Goal: Task Accomplishment & Management: Use online tool/utility

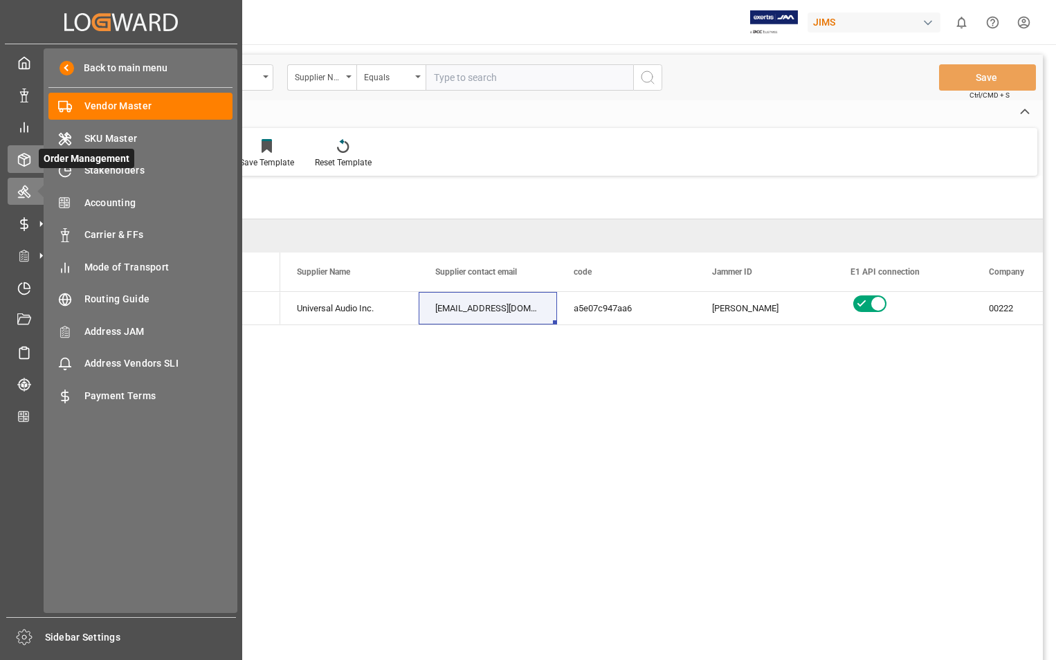
click at [26, 156] on line at bounding box center [24, 156] width 6 height 3
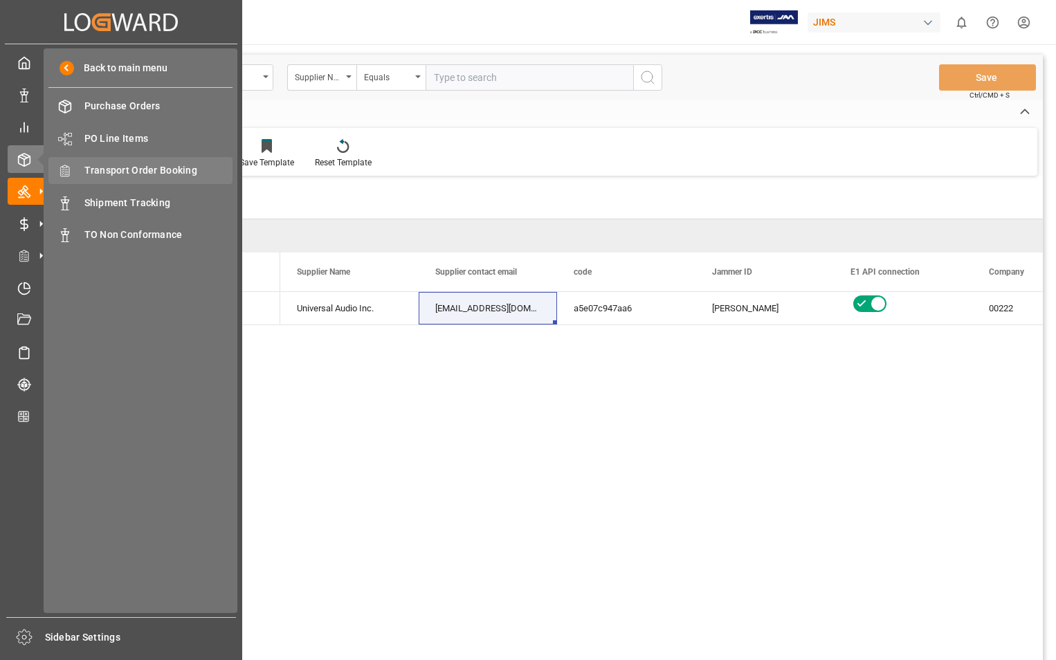
click at [145, 168] on span "Transport Order Booking" at bounding box center [158, 170] width 149 height 15
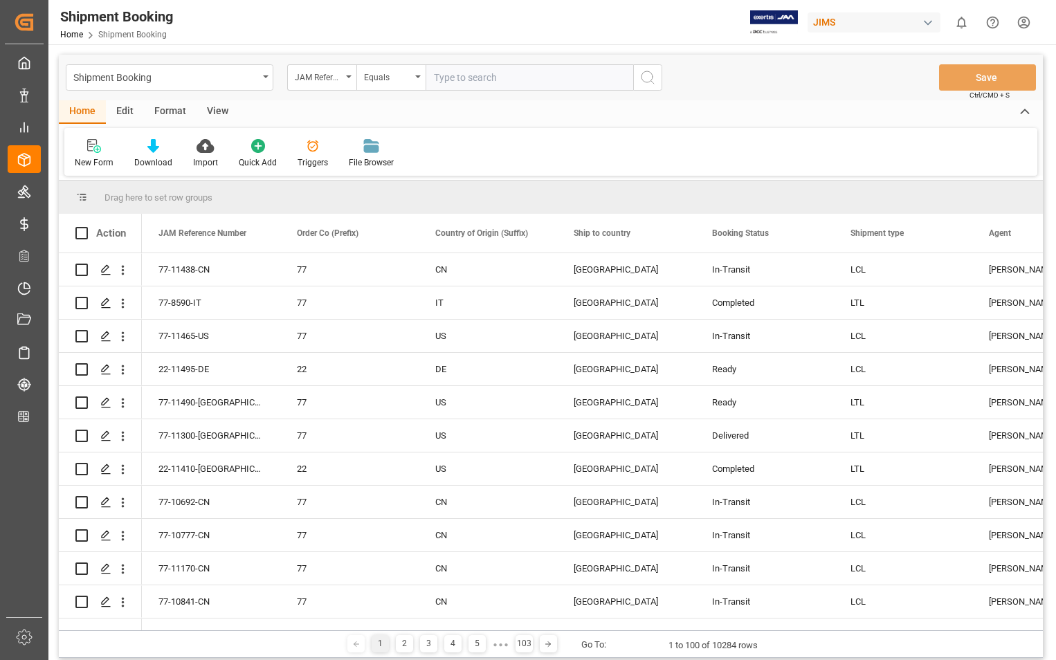
click at [539, 74] on input "text" at bounding box center [530, 77] width 208 height 26
paste input "22-11455-[GEOGRAPHIC_DATA]"
type input "22-11455-[GEOGRAPHIC_DATA]"
click at [649, 76] on icon "search button" at bounding box center [648, 77] width 17 height 17
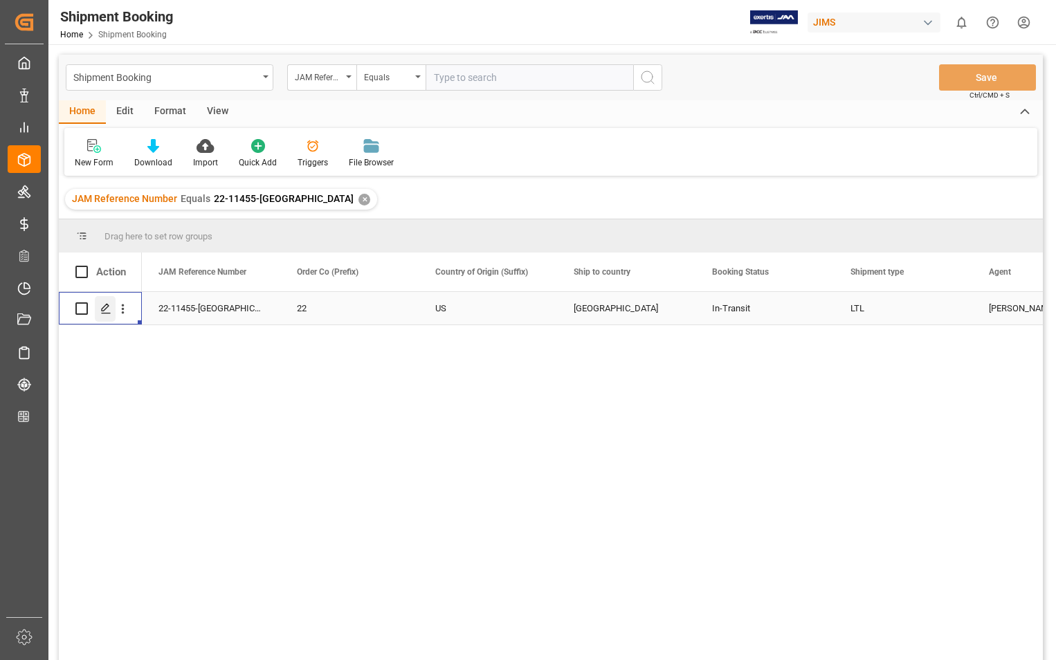
click at [102, 308] on icon "Press SPACE to select this row." at bounding box center [105, 308] width 11 height 11
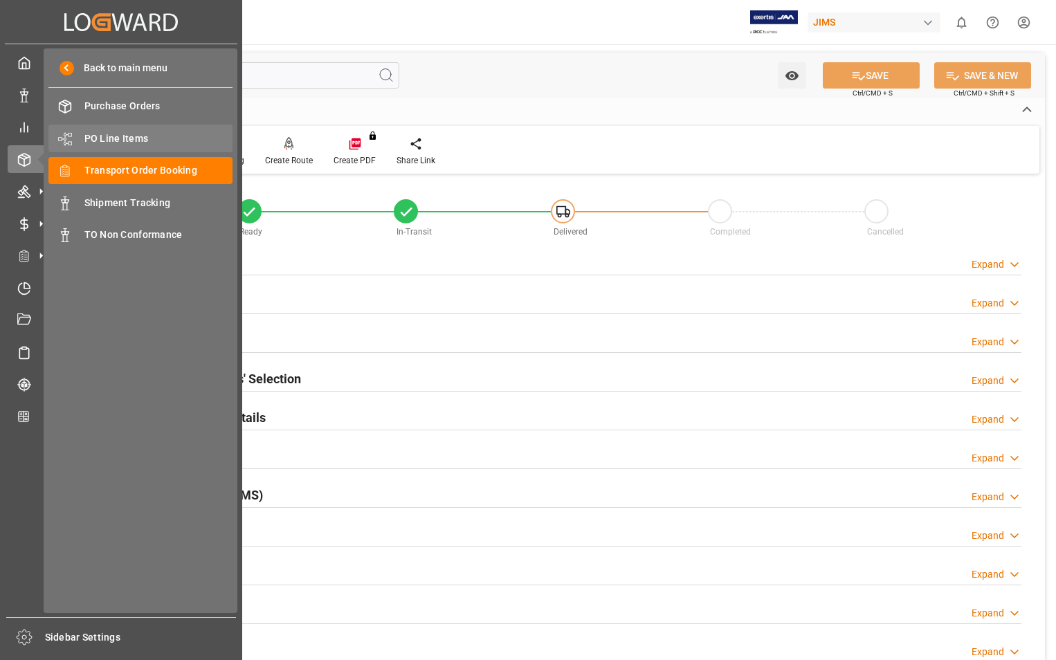
click at [125, 138] on span "PO Line Items" at bounding box center [158, 139] width 149 height 15
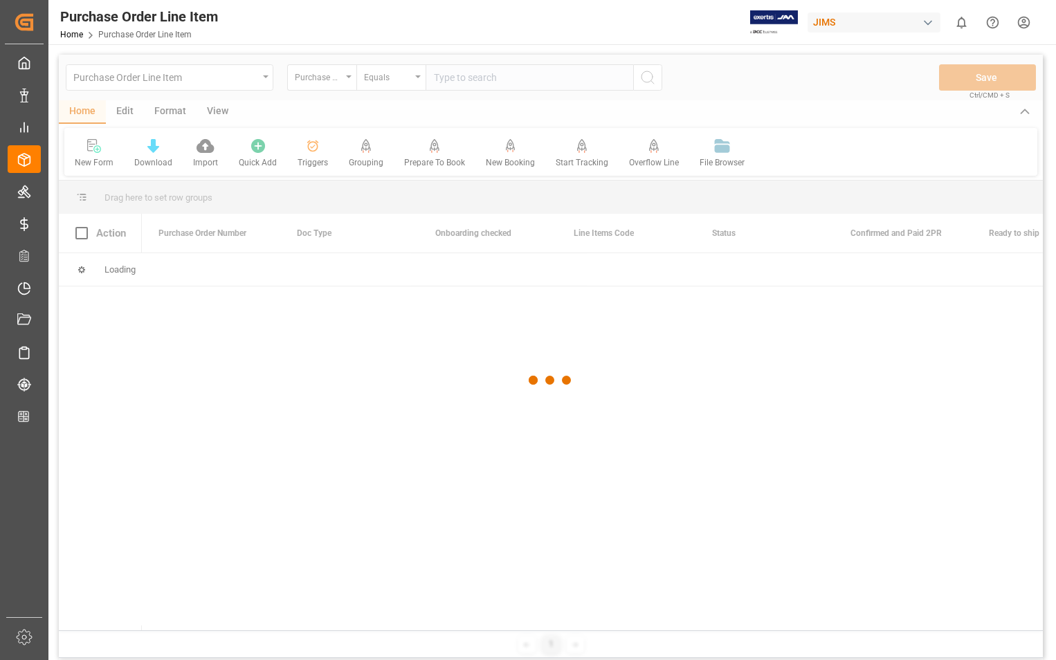
click at [515, 79] on div at bounding box center [551, 381] width 984 height 652
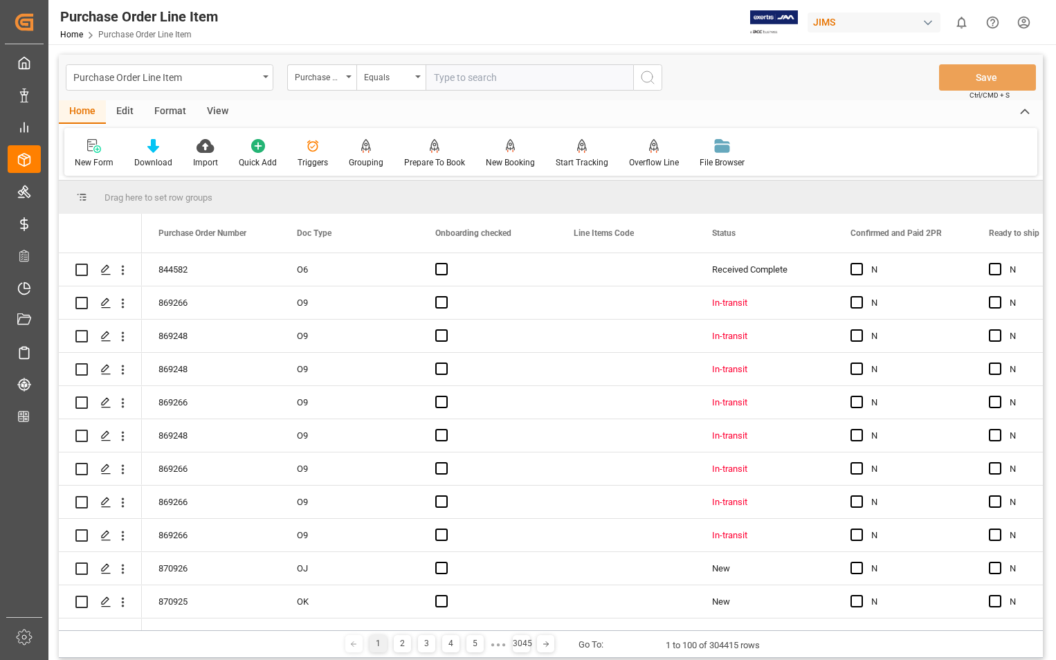
click at [512, 78] on input "text" at bounding box center [530, 77] width 208 height 26
type input "870105"
click at [646, 77] on icon "search button" at bounding box center [648, 77] width 17 height 17
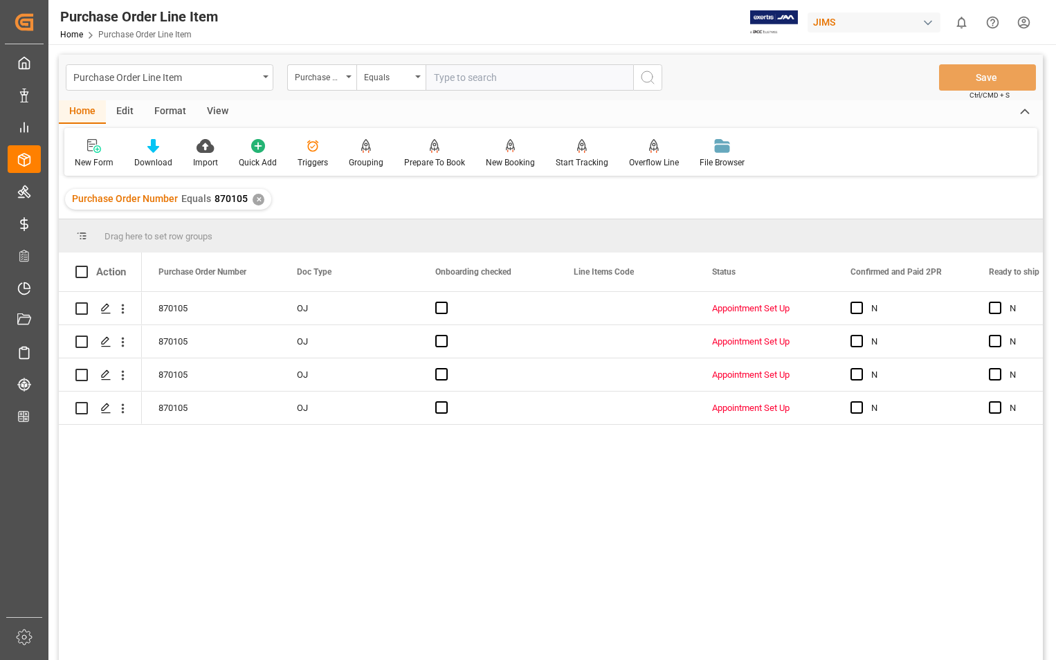
click at [217, 106] on div "View" at bounding box center [218, 112] width 42 height 24
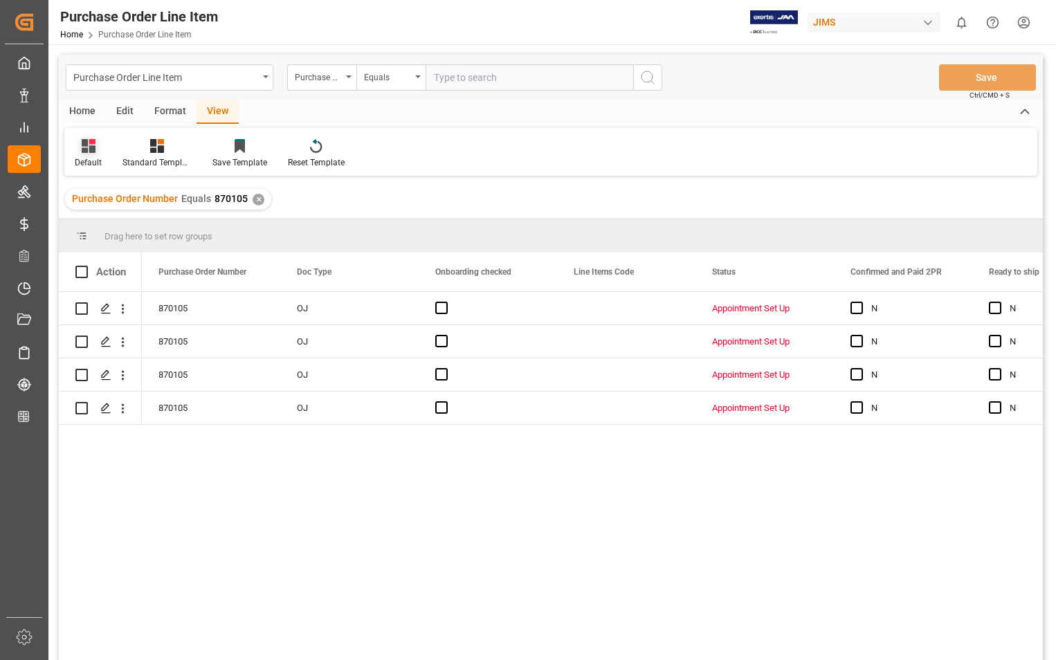
click at [100, 156] on div "Default" at bounding box center [88, 153] width 48 height 30
click at [111, 222] on div "Sophia setting." at bounding box center [142, 224] width 121 height 15
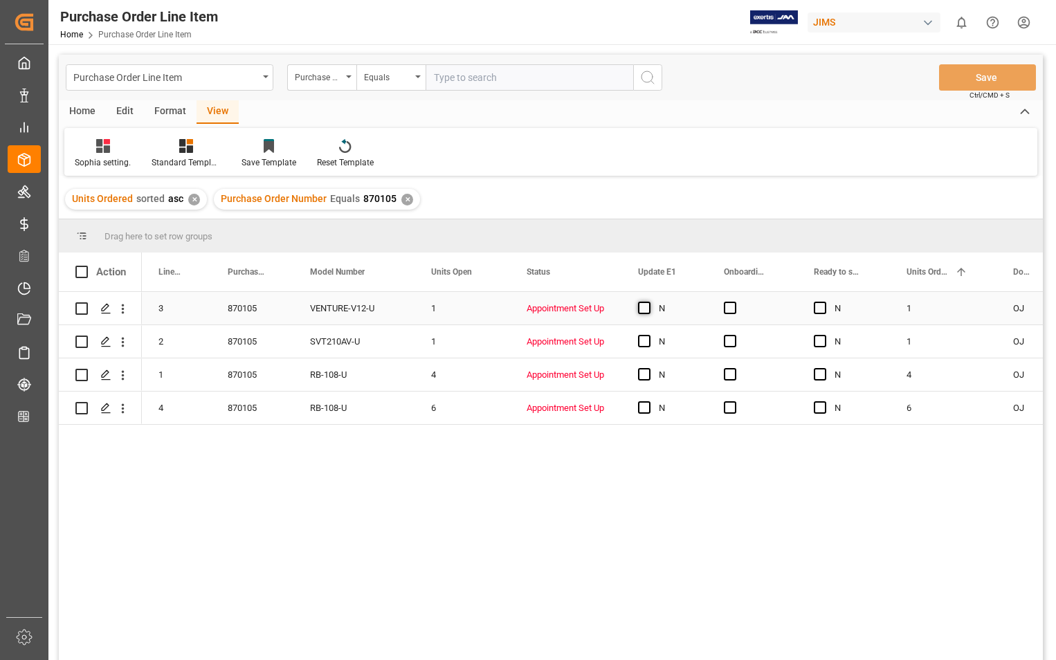
click at [650, 314] on span "Press SPACE to select this row." at bounding box center [644, 308] width 12 height 12
click at [649, 302] on input "Press SPACE to select this row." at bounding box center [649, 302] width 0 height 0
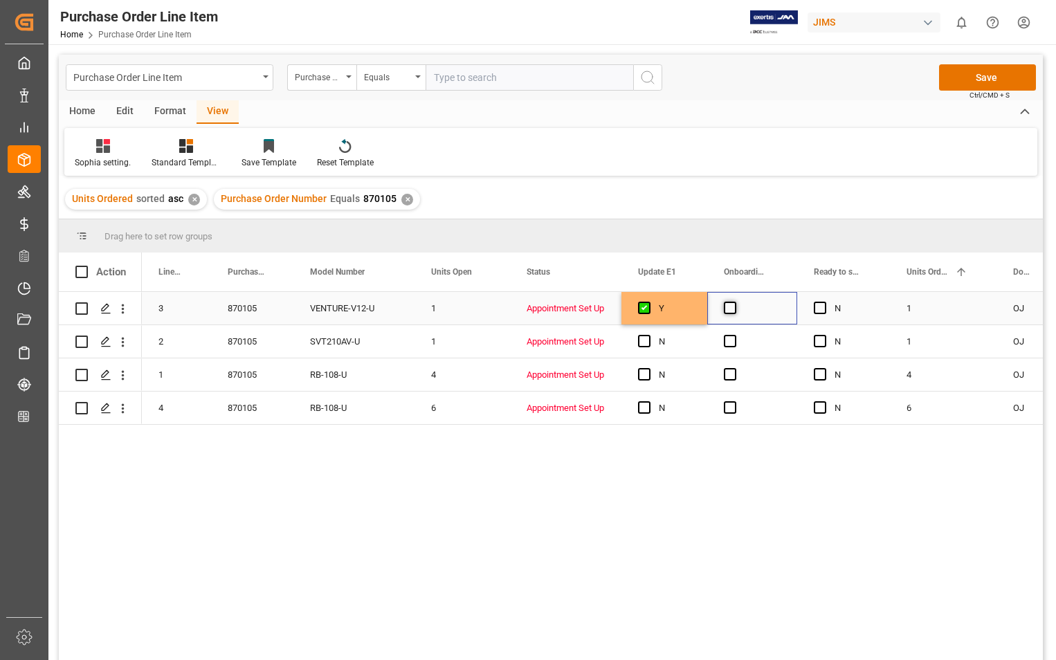
click at [728, 309] on span "Press SPACE to select this row." at bounding box center [730, 308] width 12 height 12
click at [734, 302] on input "Press SPACE to select this row." at bounding box center [734, 302] width 0 height 0
click at [729, 338] on span "Press SPACE to select this row." at bounding box center [730, 341] width 12 height 12
click at [734, 335] on input "Press SPACE to select this row." at bounding box center [734, 335] width 0 height 0
click at [730, 372] on span "Press SPACE to select this row." at bounding box center [730, 374] width 12 height 12
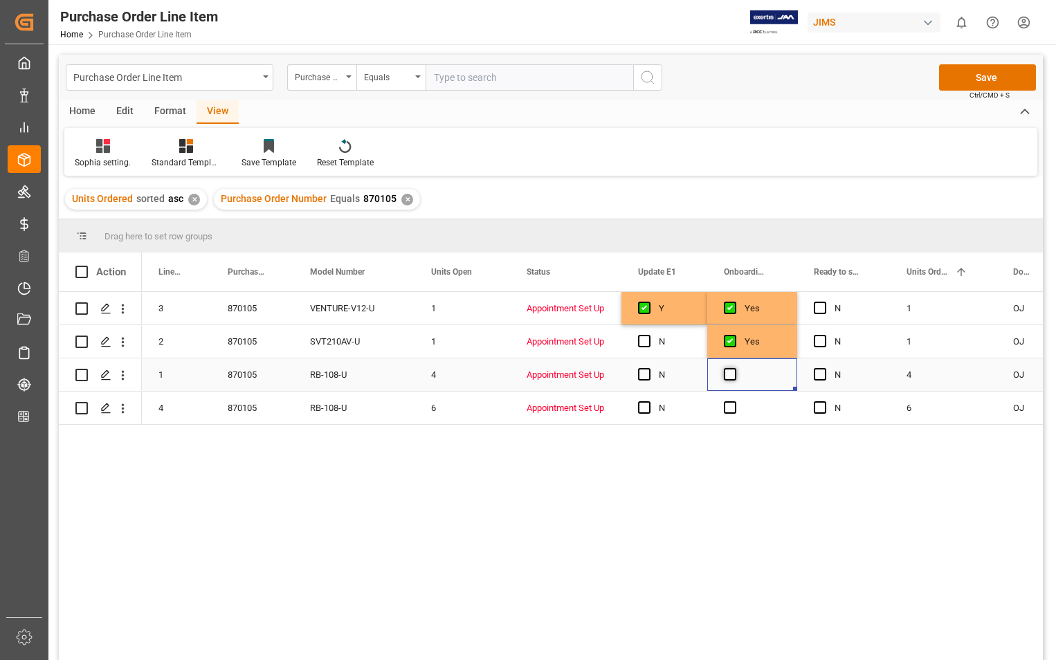
click at [734, 368] on input "Press SPACE to select this row." at bounding box center [734, 368] width 0 height 0
click at [727, 406] on span "Press SPACE to select this row." at bounding box center [730, 407] width 12 height 12
click at [734, 401] on input "Press SPACE to select this row." at bounding box center [734, 401] width 0 height 0
click at [641, 343] on span "Press SPACE to select this row." at bounding box center [644, 341] width 12 height 12
click at [649, 335] on input "Press SPACE to select this row." at bounding box center [649, 335] width 0 height 0
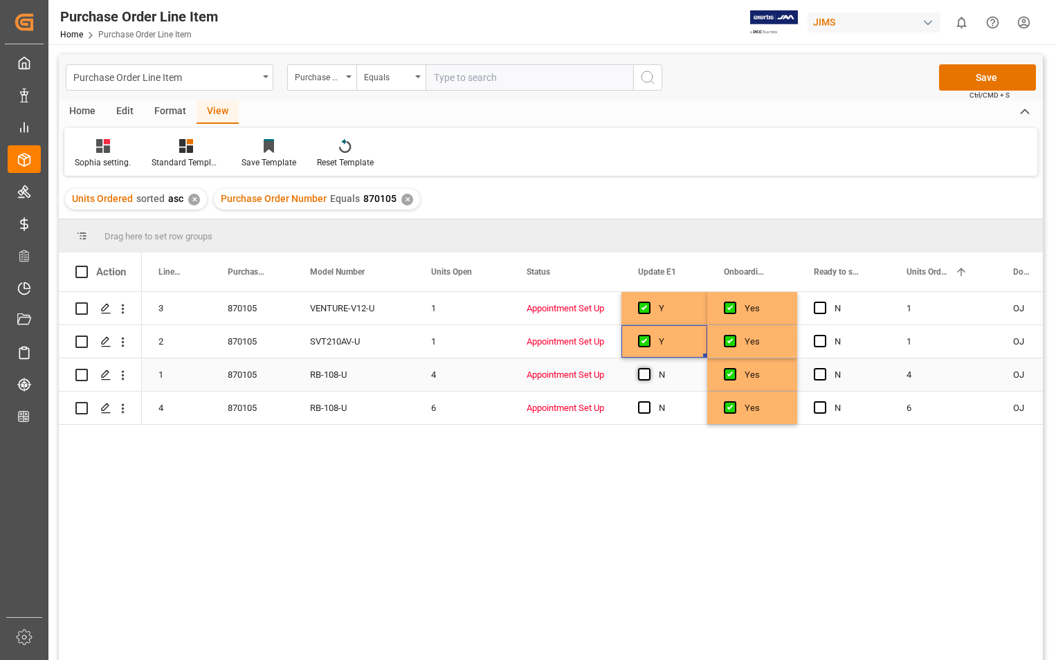
click at [644, 377] on span "Press SPACE to select this row." at bounding box center [644, 374] width 12 height 12
click at [649, 368] on input "Press SPACE to select this row." at bounding box center [649, 368] width 0 height 0
click at [644, 408] on span "Press SPACE to select this row." at bounding box center [644, 407] width 12 height 12
click at [649, 401] on input "Press SPACE to select this row." at bounding box center [649, 401] width 0 height 0
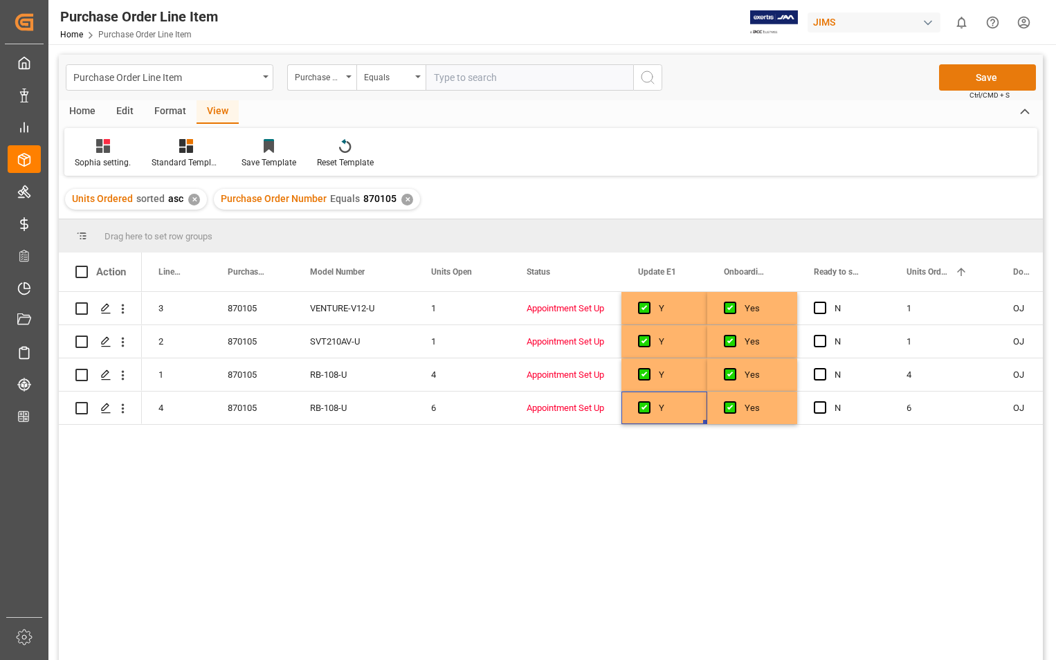
click at [989, 71] on button "Save" at bounding box center [987, 77] width 97 height 26
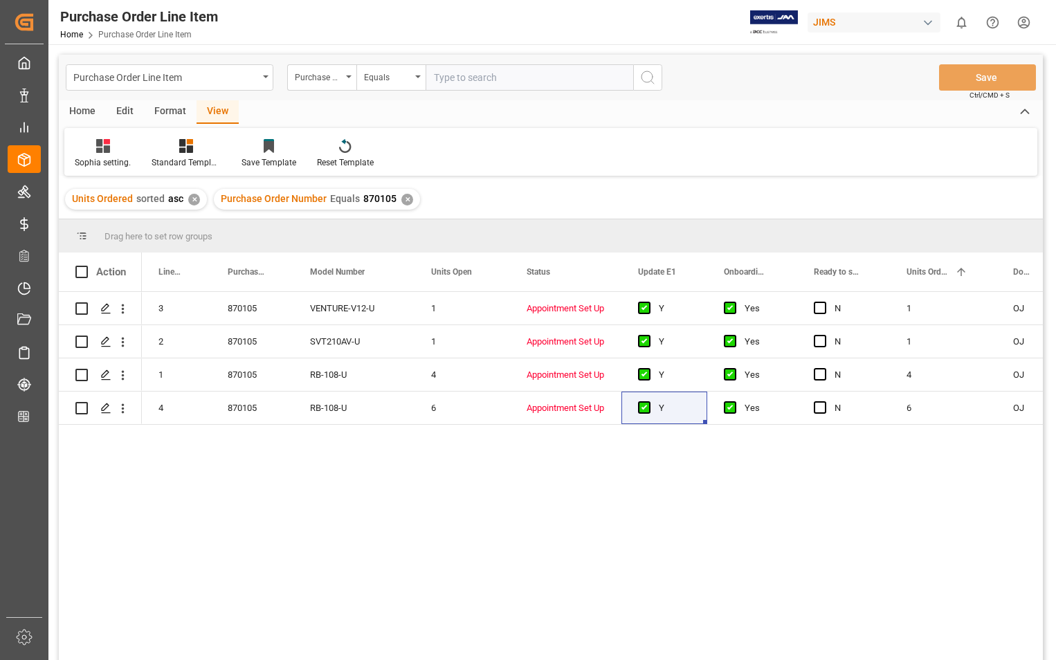
click at [89, 111] on div "Home" at bounding box center [82, 112] width 47 height 24
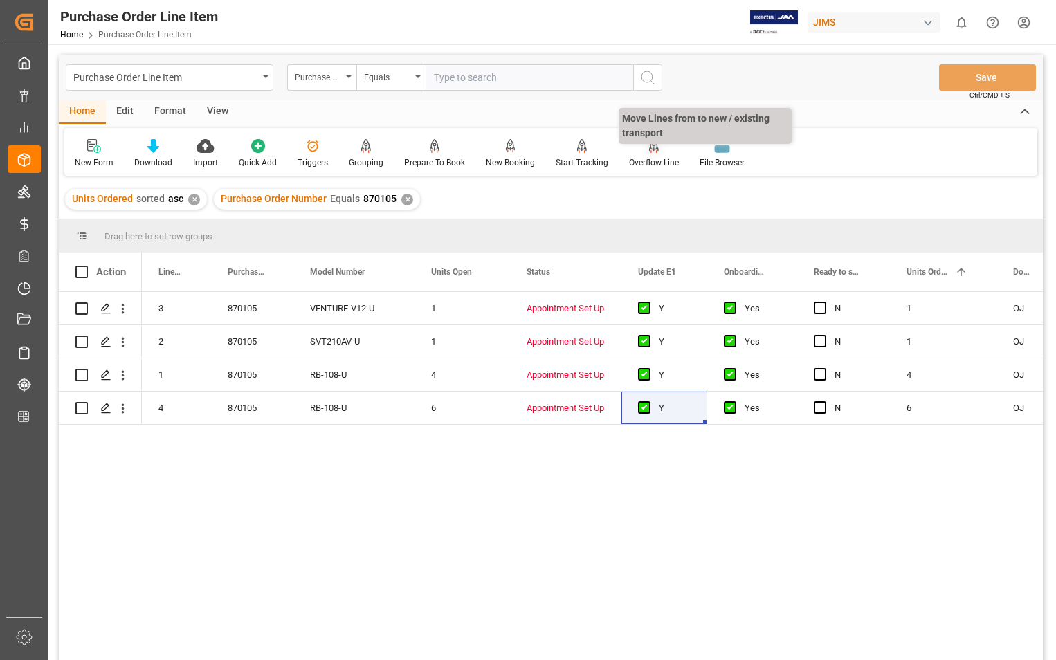
click at [645, 159] on div "Overflow Line" at bounding box center [654, 162] width 50 height 12
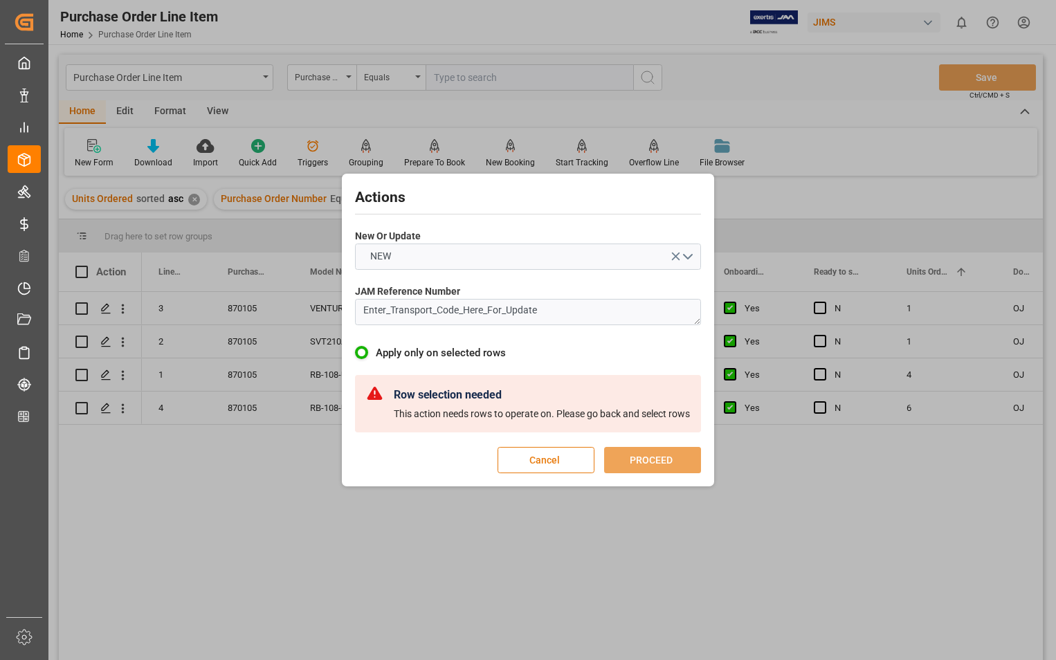
click at [540, 457] on button "Cancel" at bounding box center [546, 460] width 97 height 26
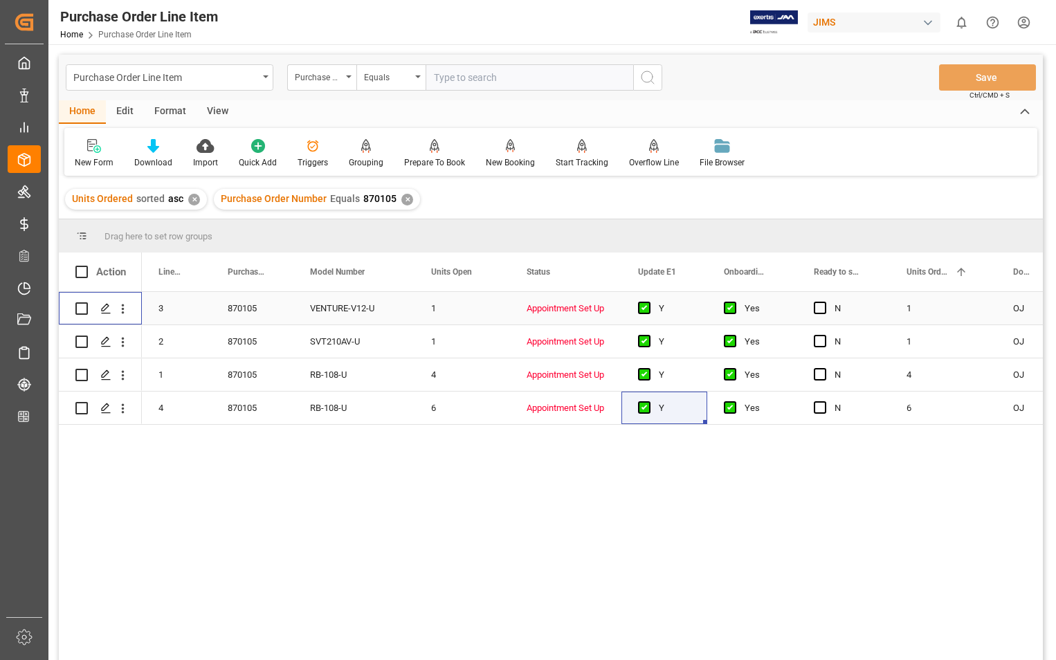
click at [84, 307] on input "Press Space to toggle row selection (unchecked)" at bounding box center [81, 308] width 12 height 12
checkbox input "true"
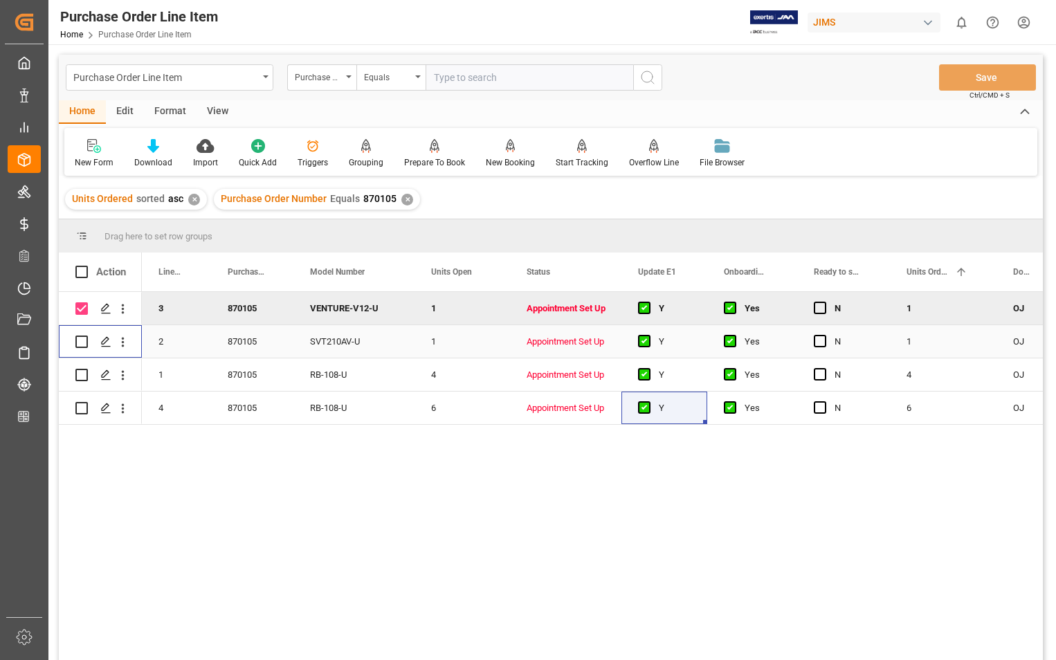
click at [81, 347] on input "Press Space to toggle row selection (unchecked)" at bounding box center [81, 342] width 12 height 12
checkbox input "true"
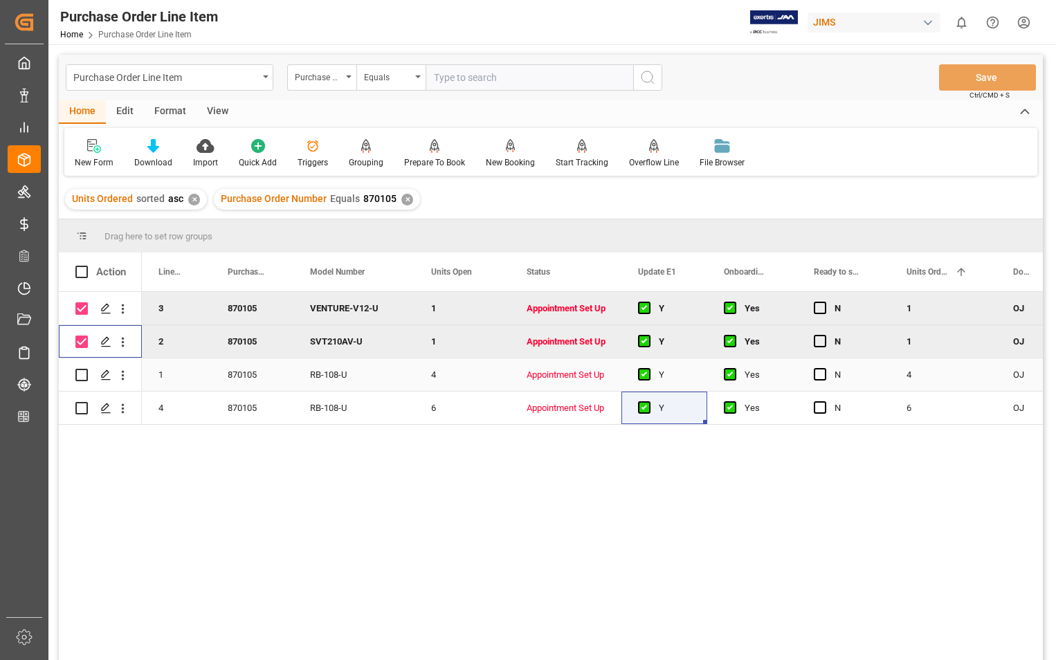
click at [80, 375] on input "Press Space to toggle row selection (unchecked)" at bounding box center [81, 375] width 12 height 12
checkbox input "true"
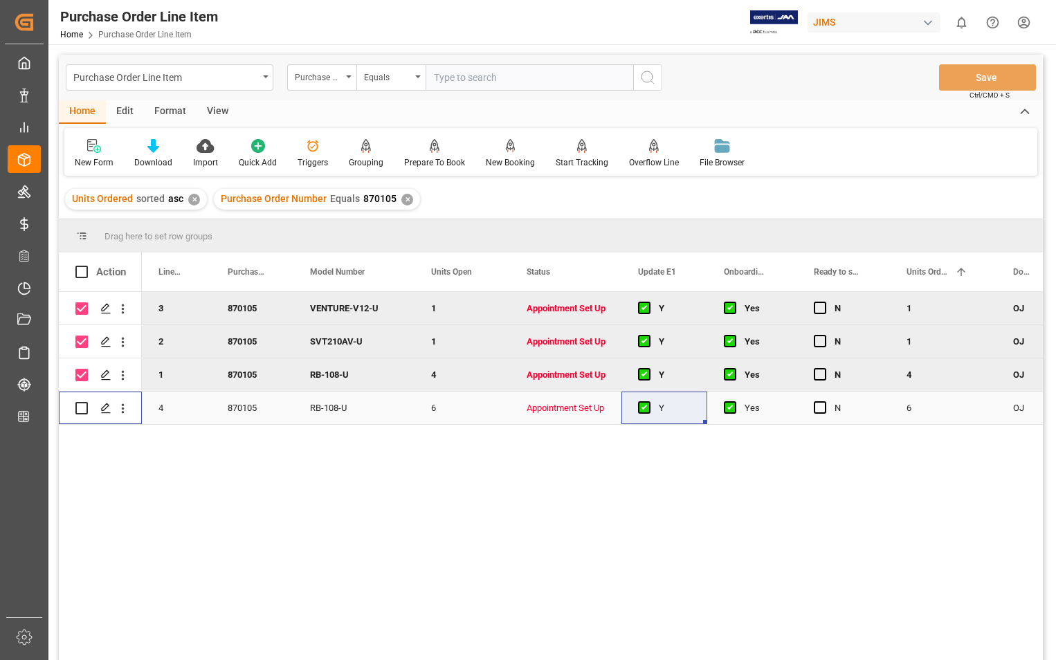
click at [80, 404] on input "Press Space to toggle row selection (unchecked)" at bounding box center [81, 408] width 12 height 12
checkbox input "true"
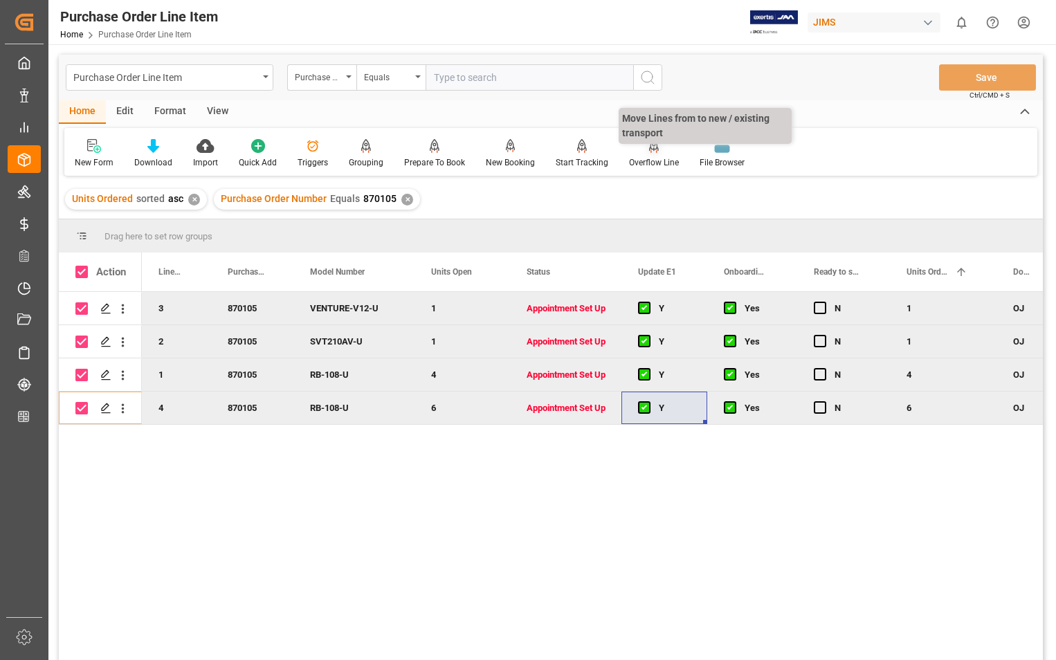
click at [642, 147] on div at bounding box center [654, 145] width 50 height 15
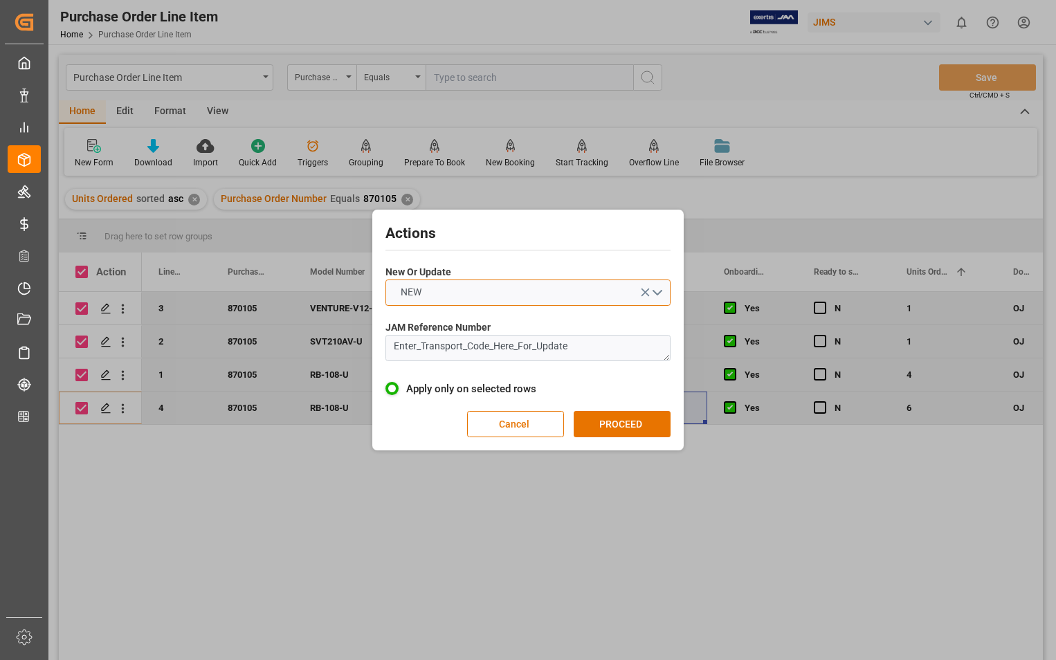
click at [661, 293] on button "NEW" at bounding box center [528, 293] width 285 height 26
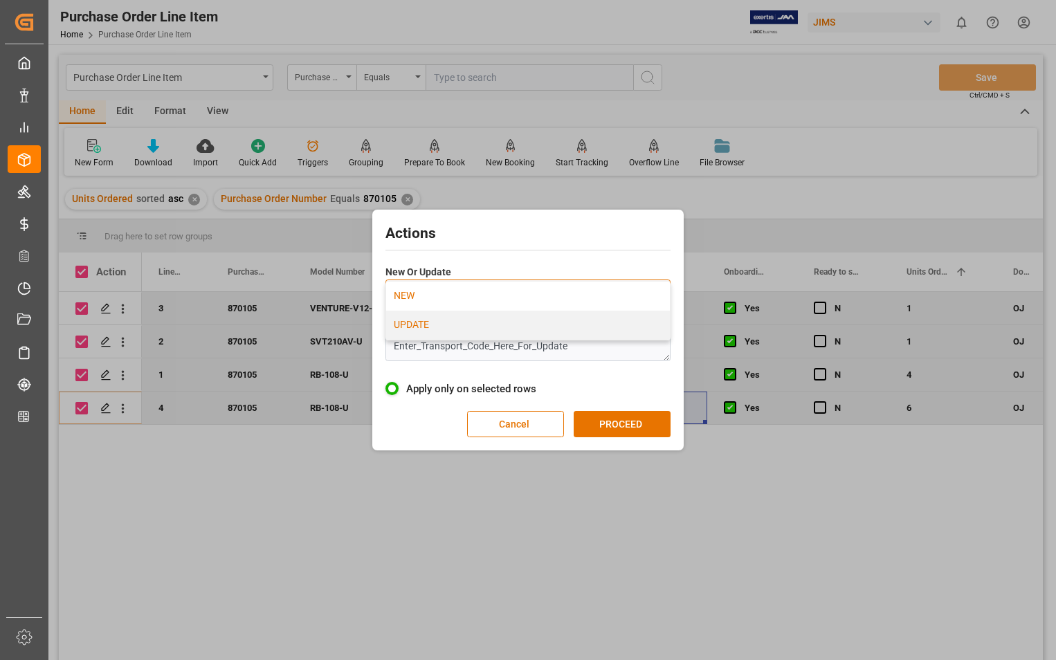
click at [489, 325] on div "UPDATE" at bounding box center [528, 325] width 284 height 29
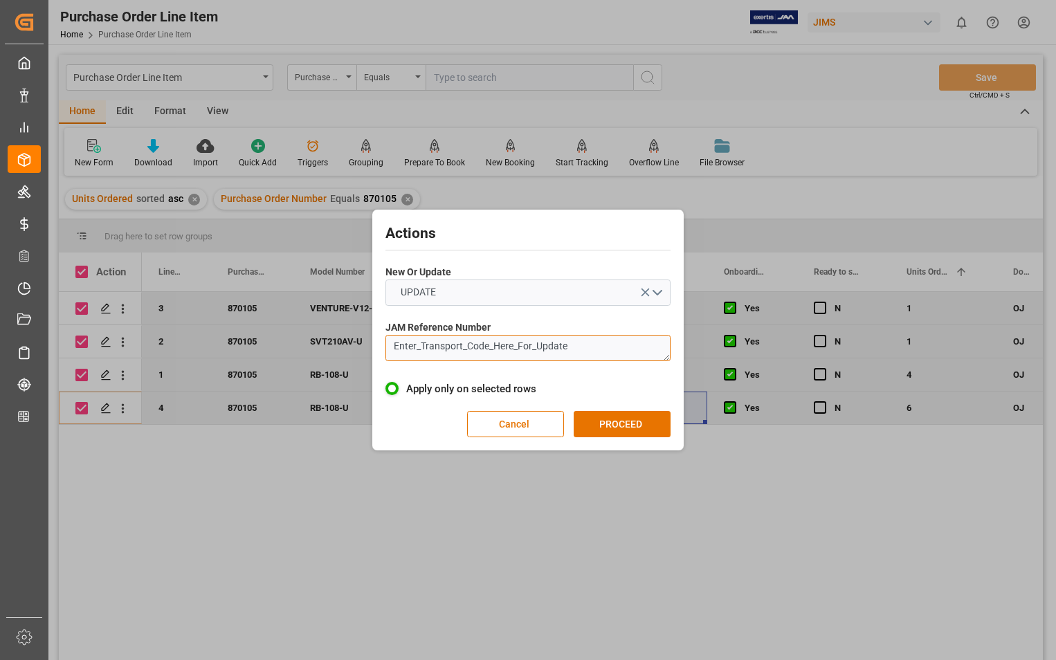
drag, startPoint x: 583, startPoint y: 348, endPoint x: 390, endPoint y: 348, distance: 193.1
click at [390, 348] on textarea "Enter_Transport_Code_Here_For_Update" at bounding box center [528, 348] width 285 height 26
paste textarea "22-11455-[GEOGRAPHIC_DATA]"
type textarea "22-11455-[GEOGRAPHIC_DATA]"
click at [629, 418] on button "PROCEED" at bounding box center [622, 424] width 97 height 26
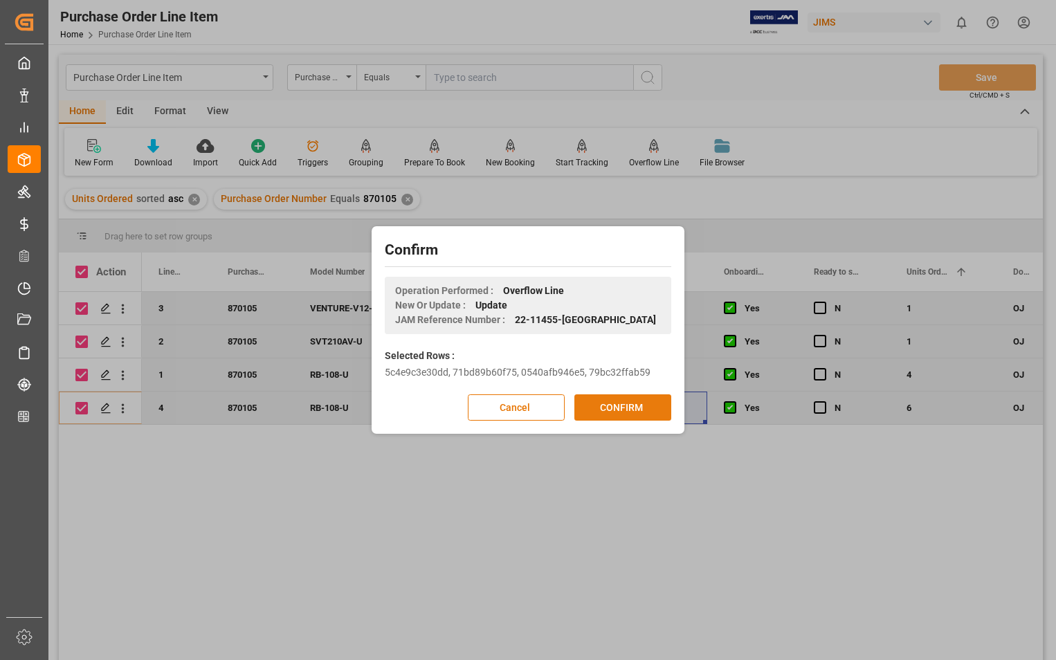
click at [622, 410] on button "CONFIRM" at bounding box center [622, 408] width 97 height 26
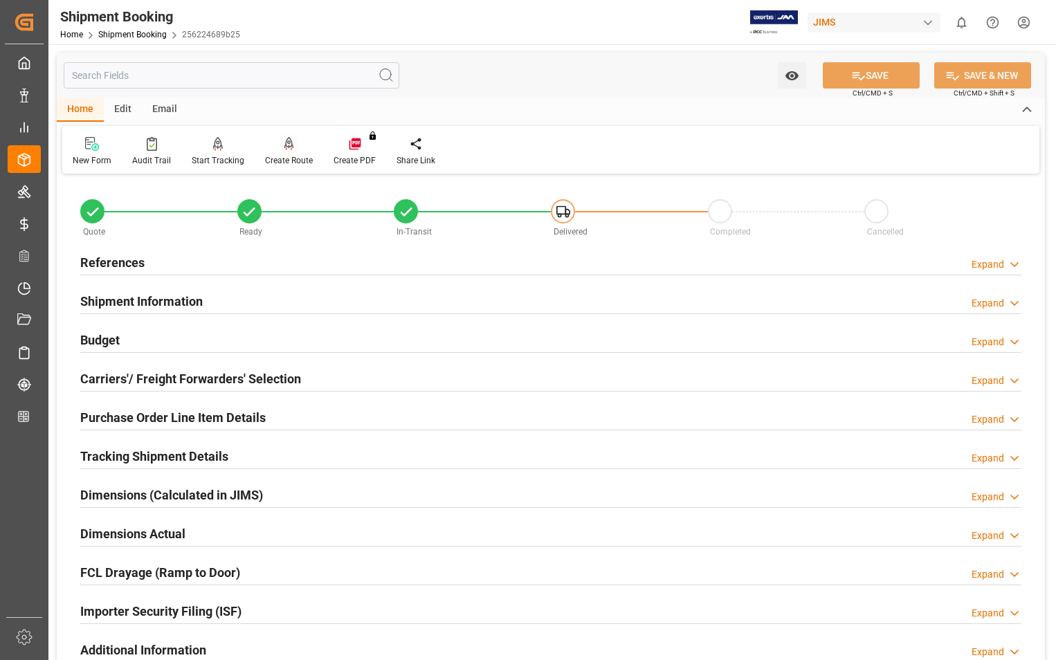
click at [282, 156] on div "Create Route" at bounding box center [289, 160] width 48 height 12
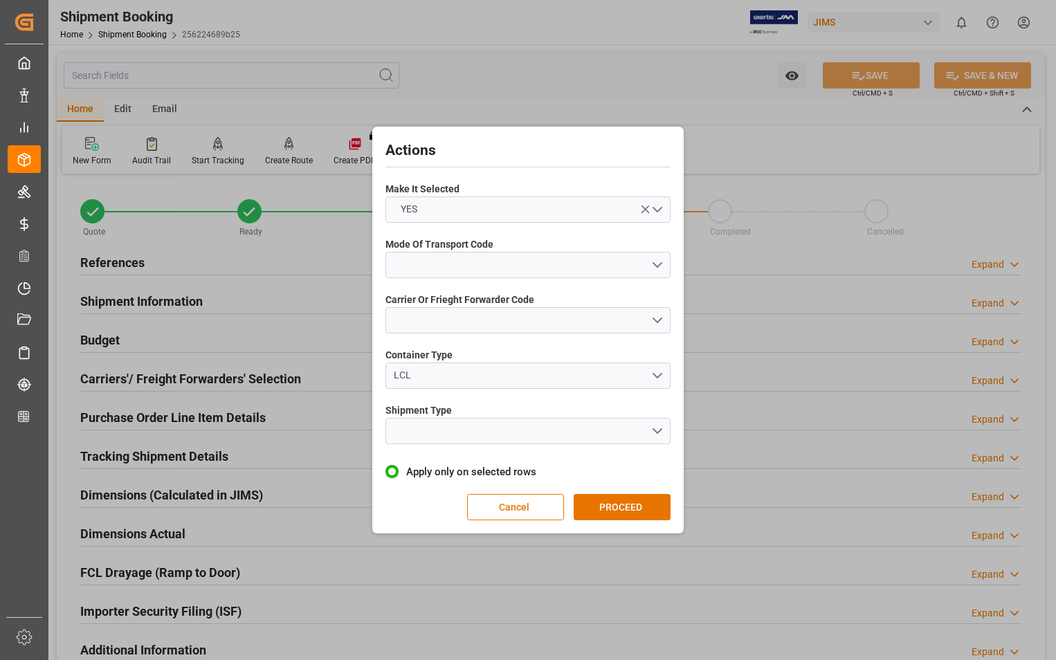
click at [299, 185] on div "Actions Make It Selected YES Mode Of Transport Code Carrier Or Frieght Forwarde…" at bounding box center [528, 330] width 1056 height 660
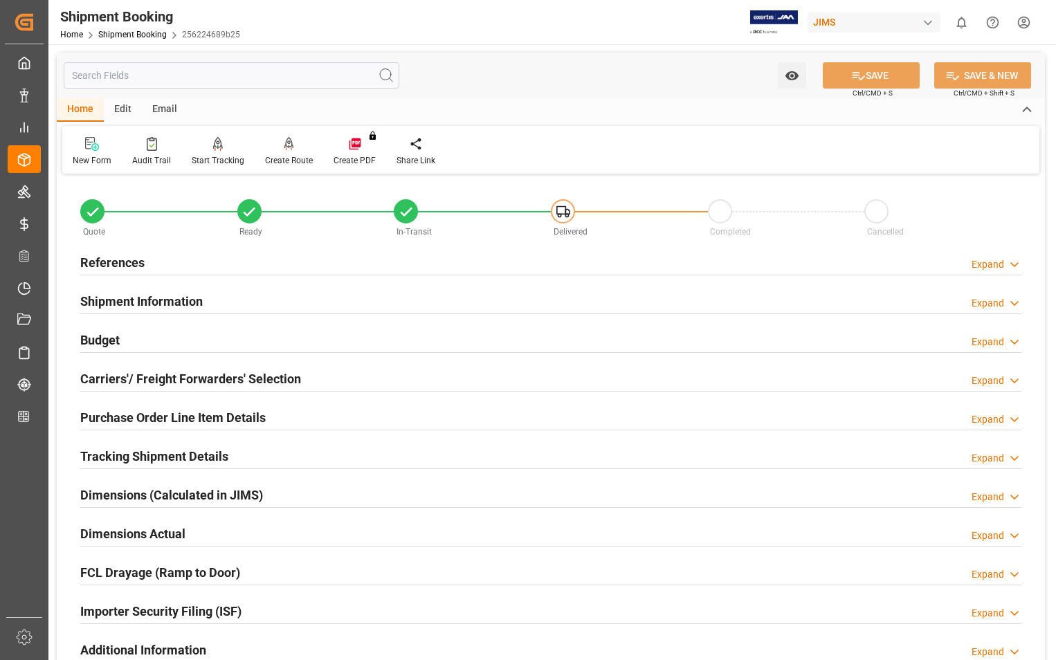
click at [138, 377] on h2 "Carriers'/ Freight Forwarders' Selection" at bounding box center [190, 379] width 221 height 19
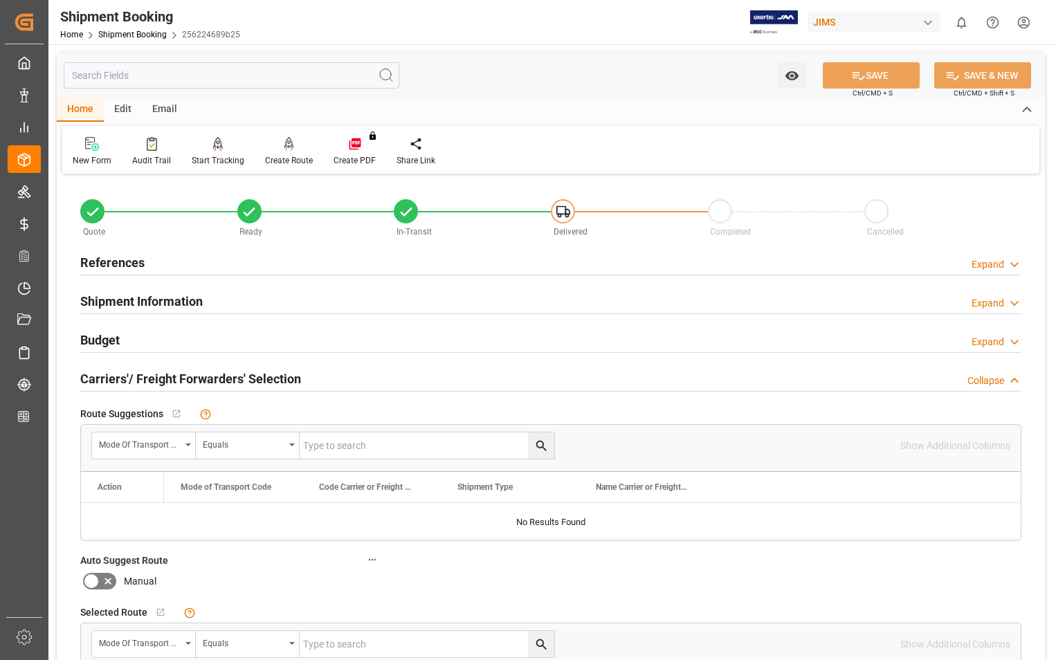
click at [138, 377] on h2 "Carriers'/ Freight Forwarders' Selection" at bounding box center [190, 379] width 221 height 19
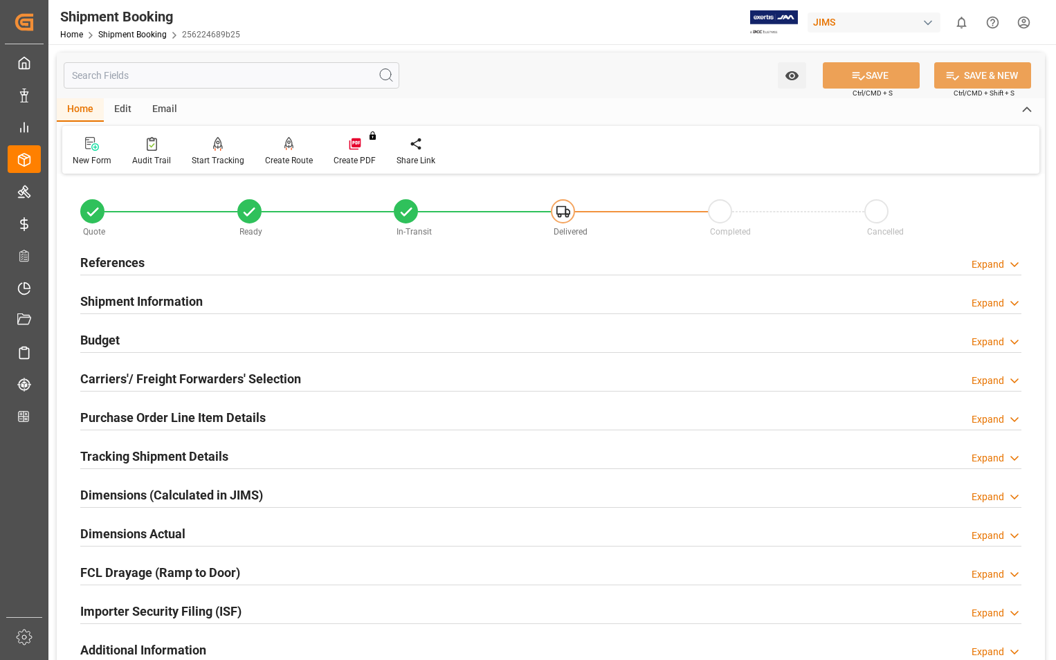
click at [149, 455] on h2 "Tracking Shipment Details" at bounding box center [154, 456] width 148 height 19
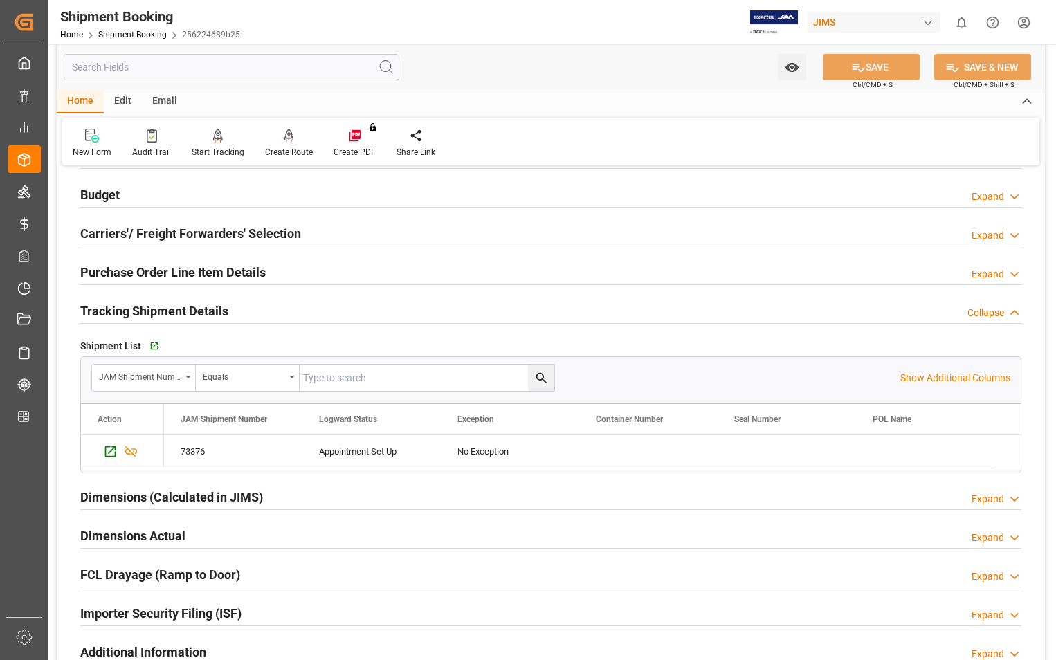
scroll to position [208, 0]
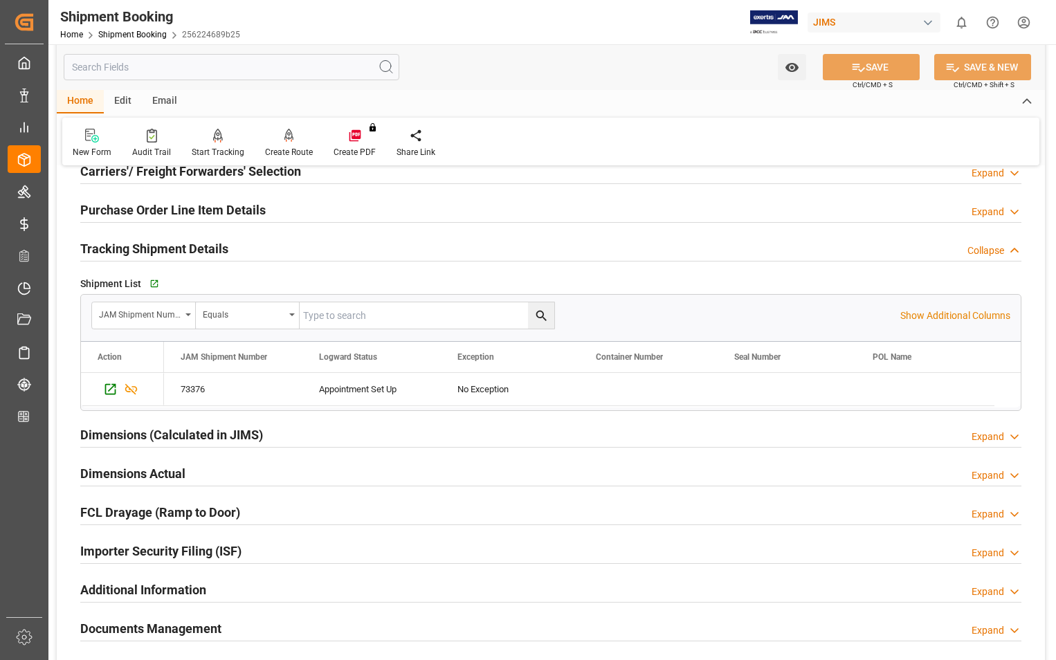
click at [141, 240] on h2 "Tracking Shipment Details" at bounding box center [154, 248] width 148 height 19
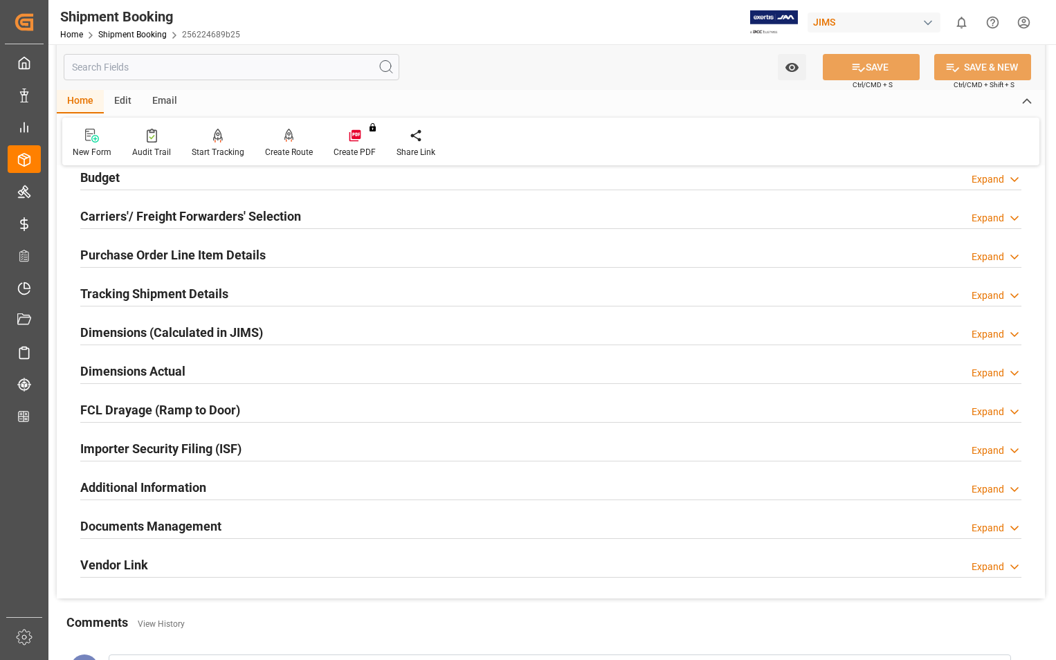
scroll to position [138, 0]
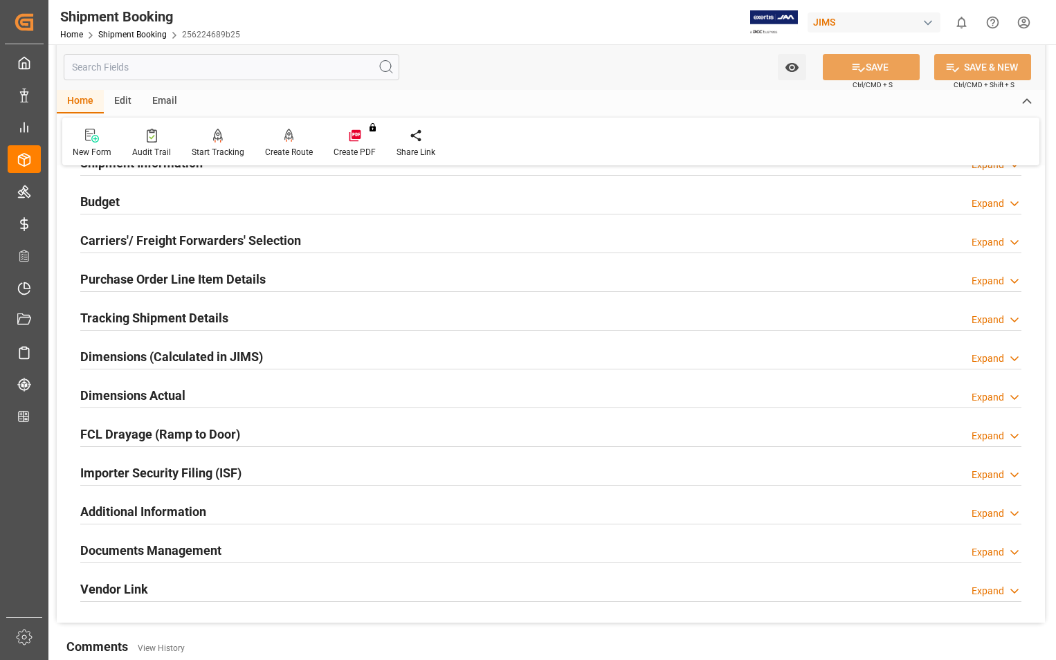
click at [190, 241] on h2 "Carriers'/ Freight Forwarders' Selection" at bounding box center [190, 240] width 221 height 19
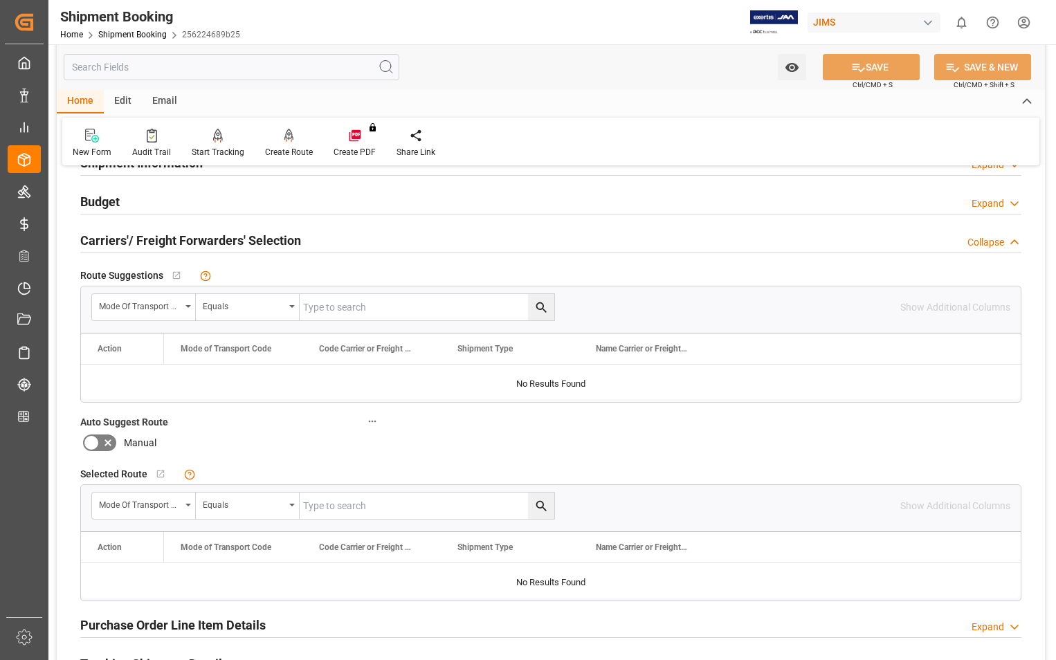
click at [189, 244] on h2 "Carriers'/ Freight Forwarders' Selection" at bounding box center [190, 240] width 221 height 19
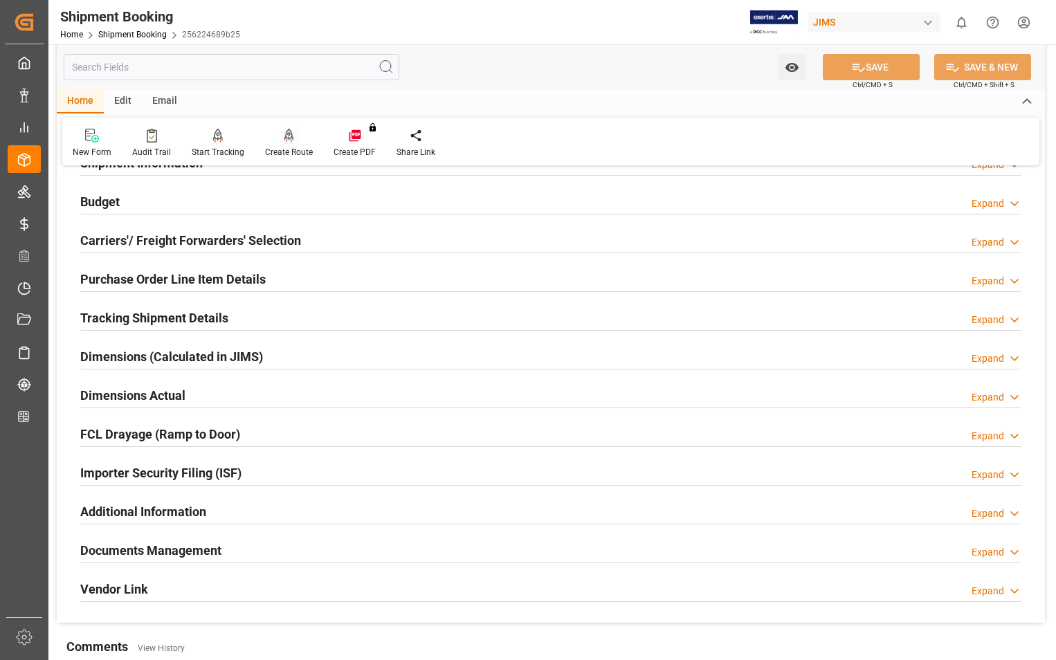
click at [289, 145] on div "Create Route" at bounding box center [289, 143] width 69 height 30
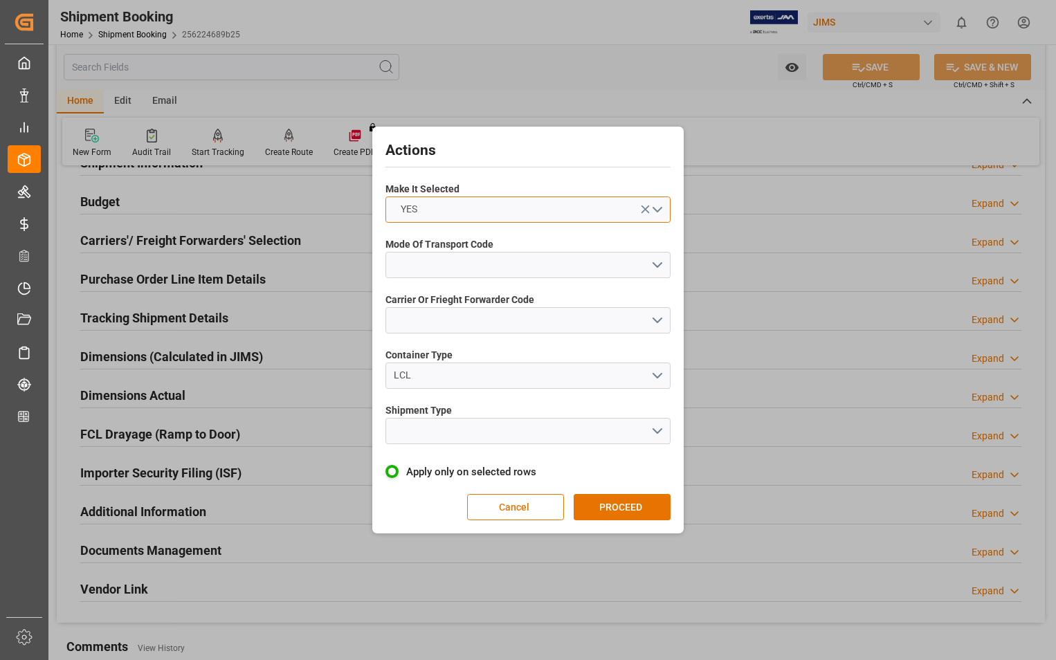
click at [659, 207] on button "YES" at bounding box center [528, 210] width 285 height 26
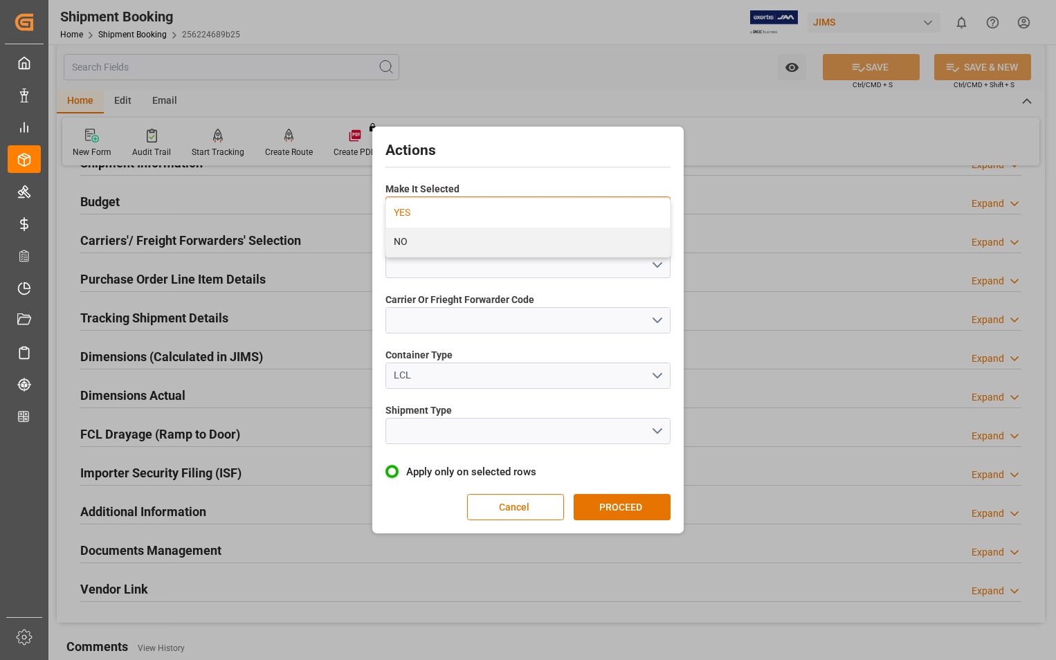
click at [435, 210] on div "YES" at bounding box center [528, 213] width 284 height 29
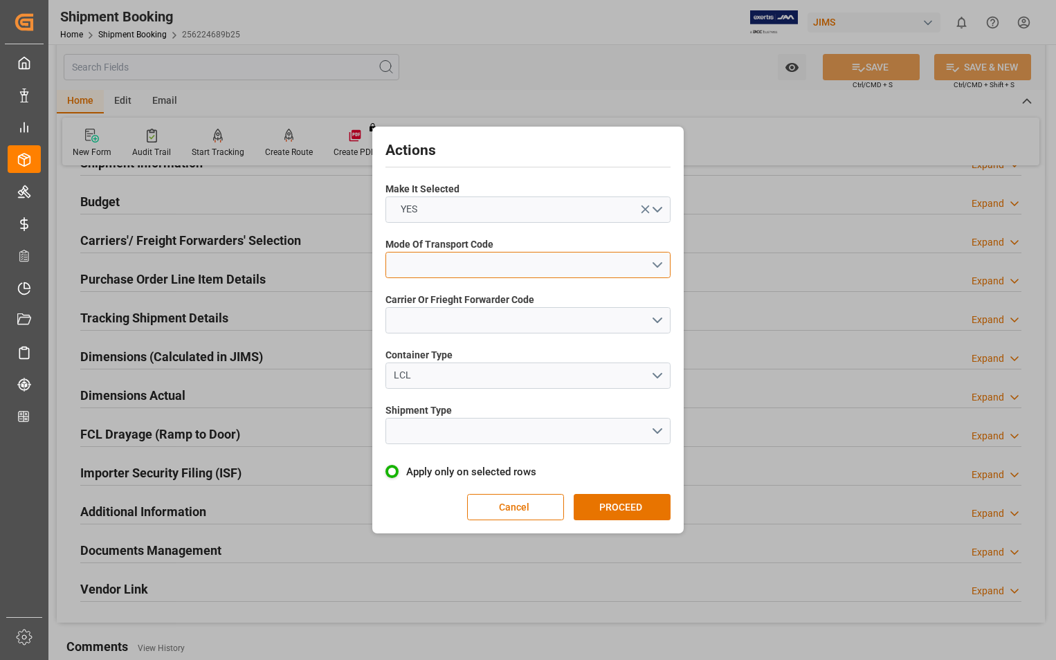
click at [660, 268] on button "open menu" at bounding box center [528, 265] width 285 height 26
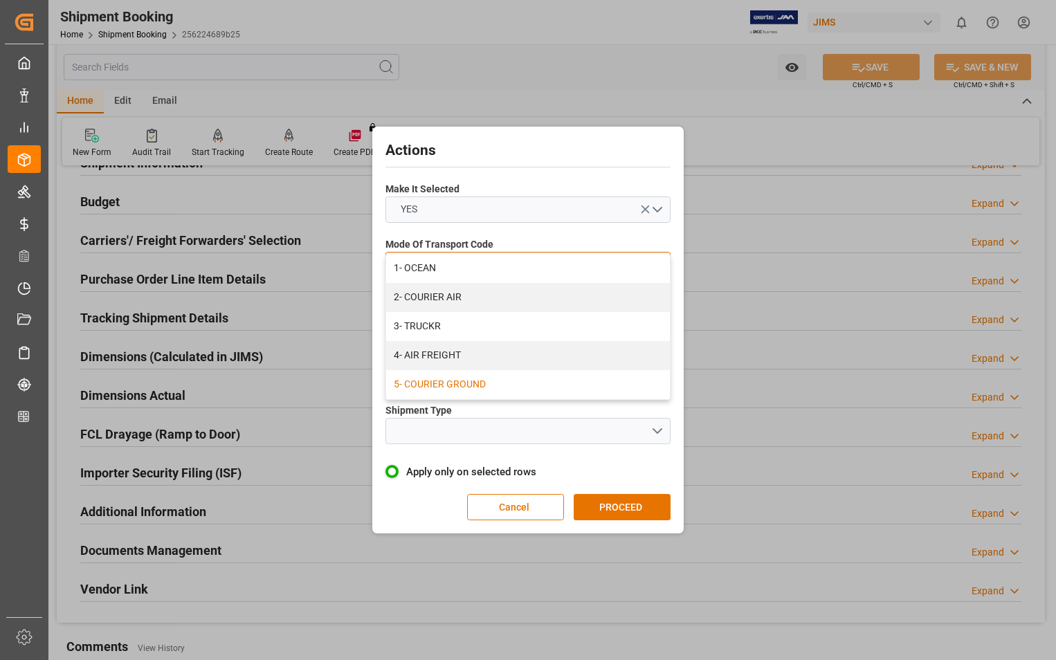
click at [485, 387] on div "5- COURIER GROUND" at bounding box center [528, 384] width 284 height 29
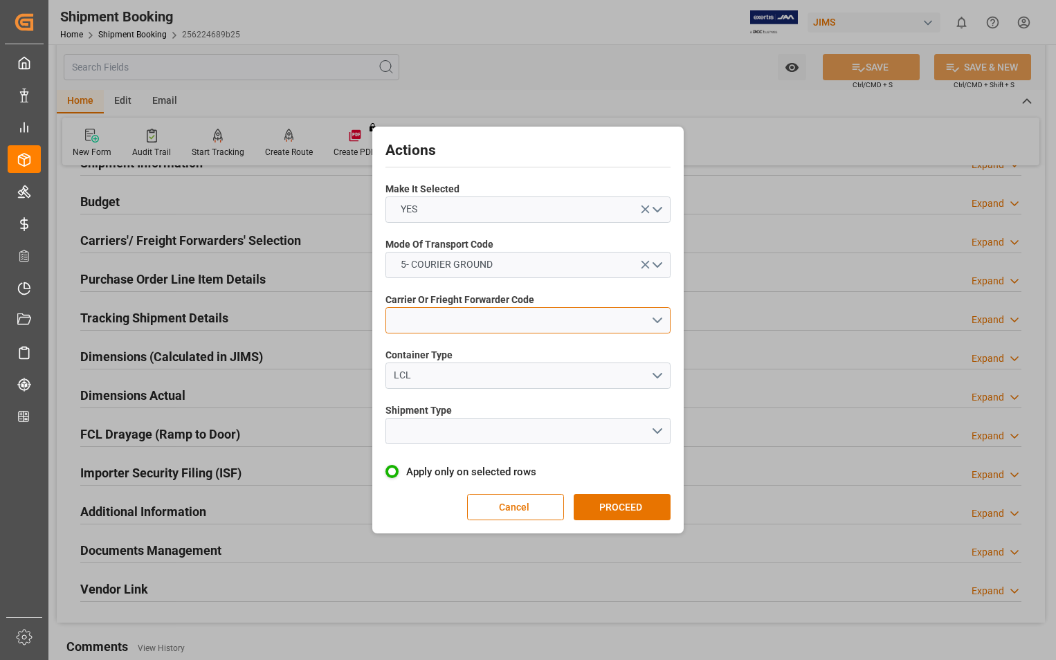
click at [655, 320] on button "open menu" at bounding box center [528, 320] width 285 height 26
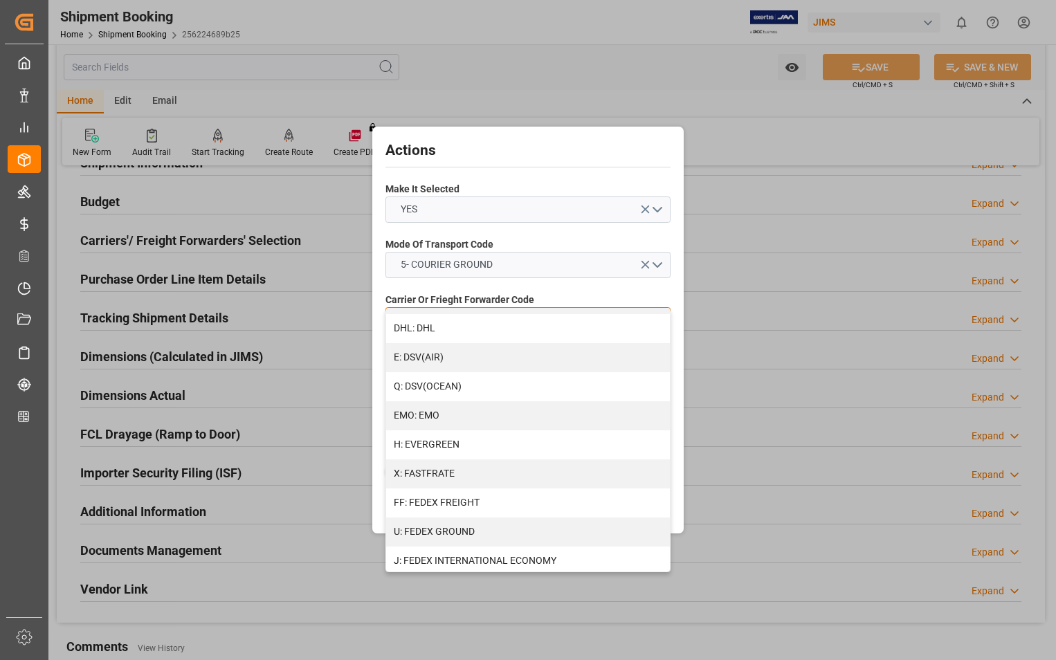
scroll to position [346, 0]
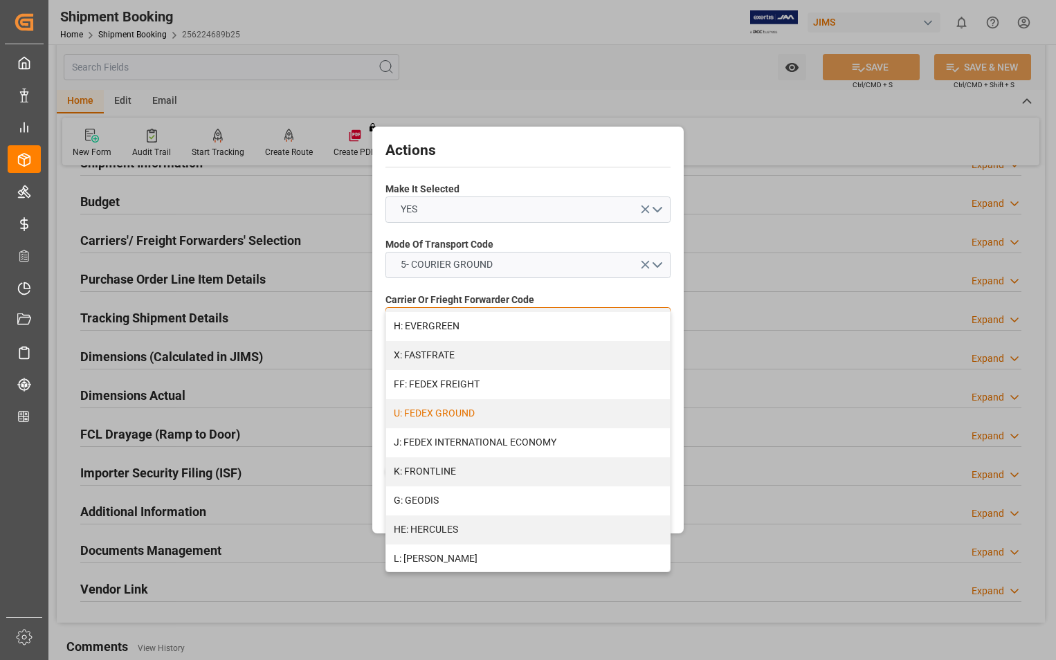
click at [485, 417] on div "U: FEDEX GROUND" at bounding box center [528, 413] width 284 height 29
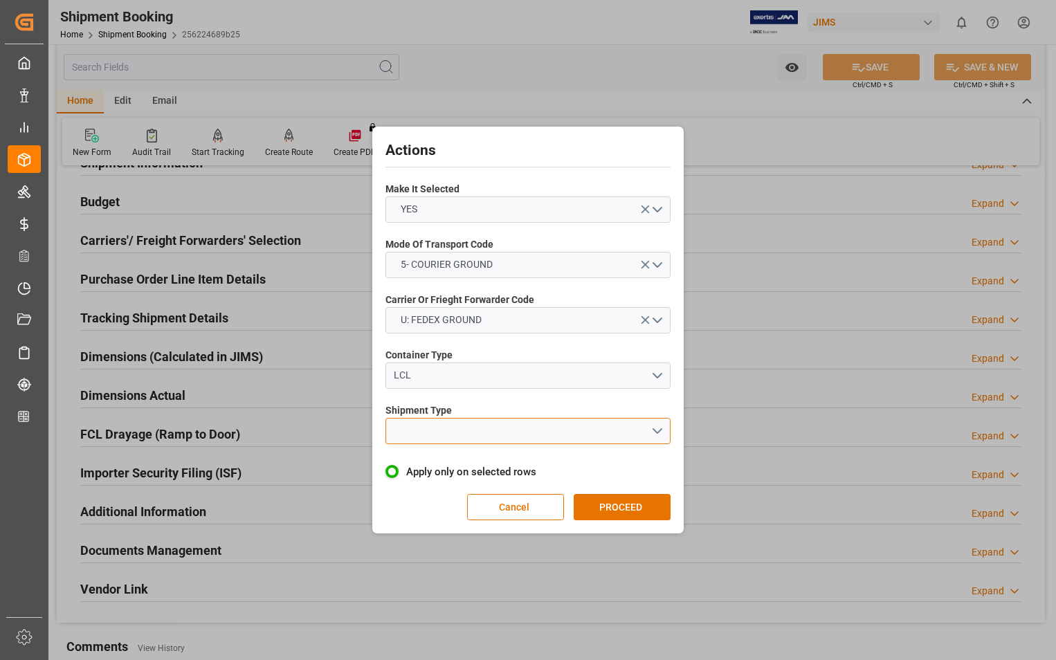
click at [658, 433] on button "open menu" at bounding box center [528, 431] width 285 height 26
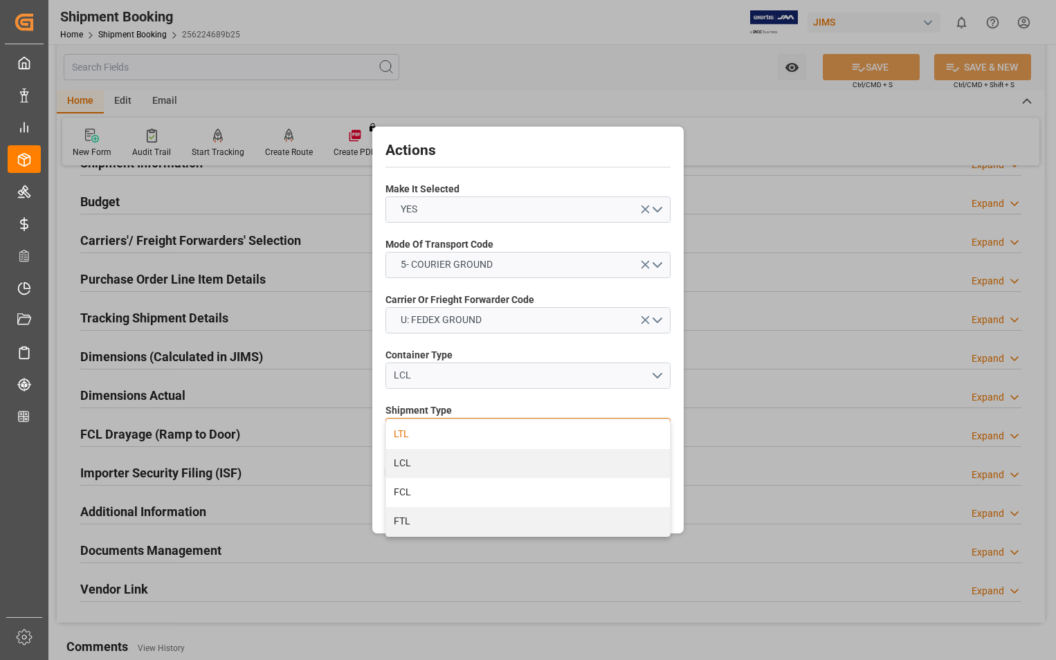
click at [435, 433] on div "LTL" at bounding box center [528, 434] width 284 height 29
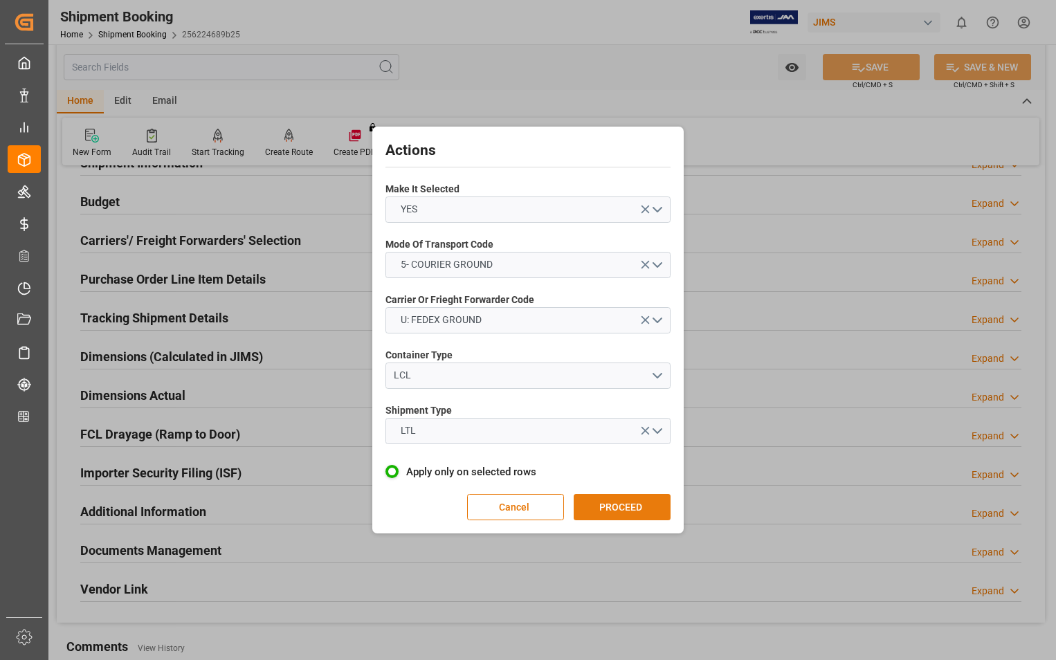
click at [613, 503] on button "PROCEED" at bounding box center [622, 507] width 97 height 26
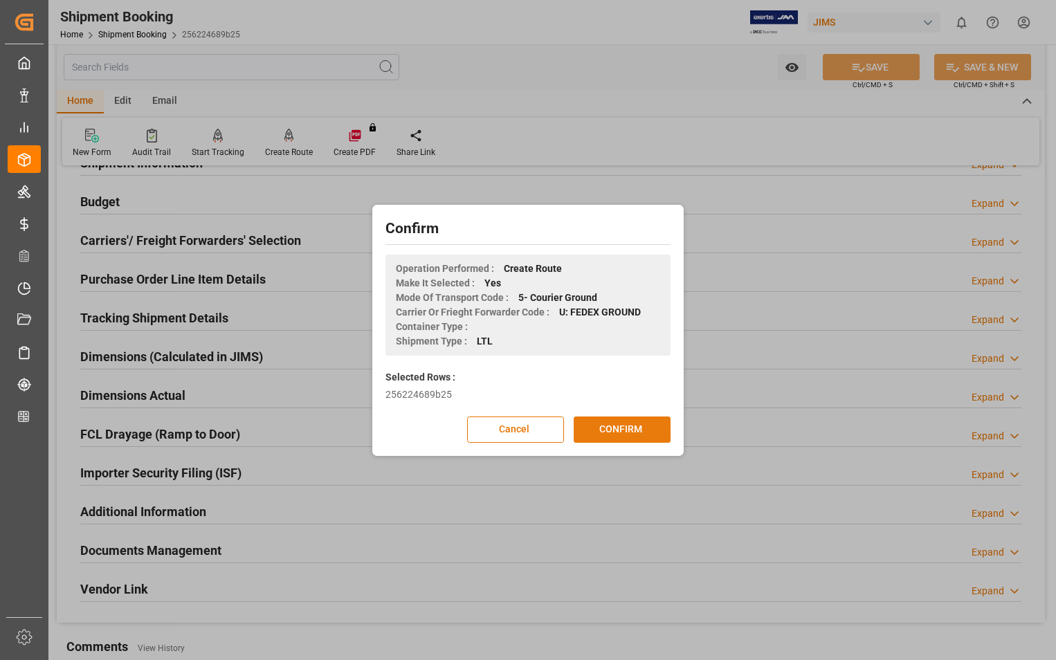
click at [618, 431] on button "CONFIRM" at bounding box center [622, 430] width 97 height 26
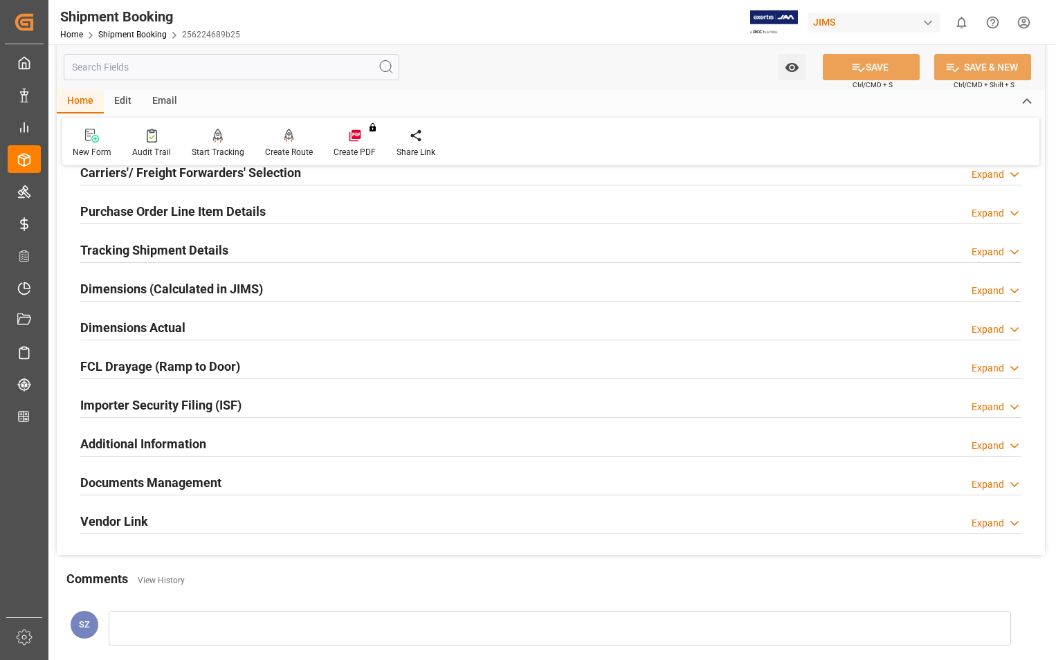
scroll to position [208, 0]
click at [121, 332] on h2 "Dimensions Actual" at bounding box center [132, 326] width 105 height 19
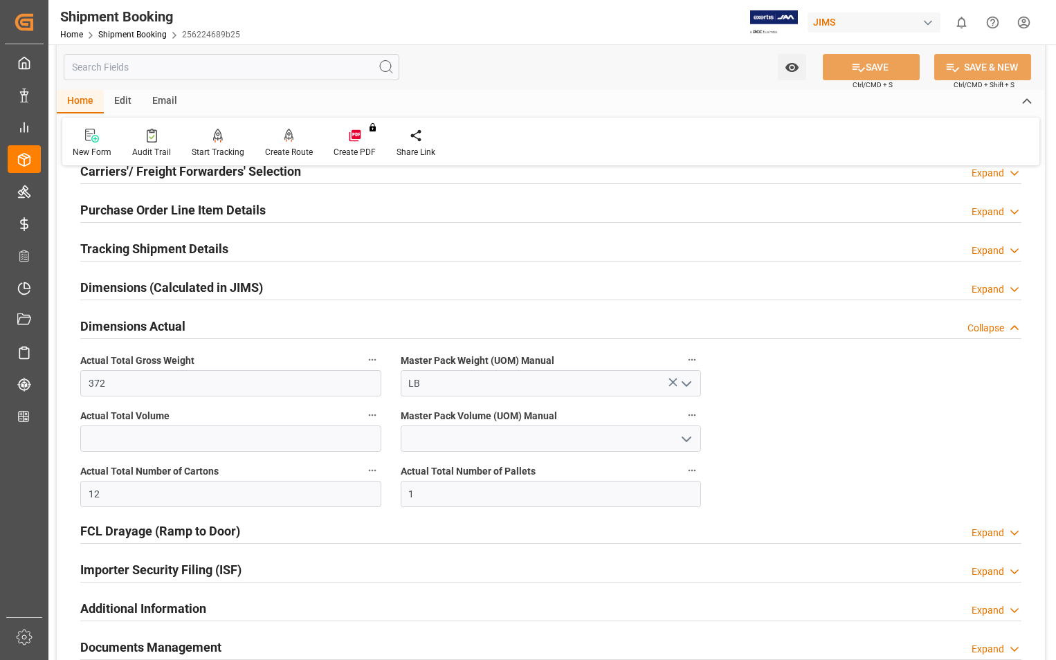
click at [125, 324] on h2 "Dimensions Actual" at bounding box center [132, 326] width 105 height 19
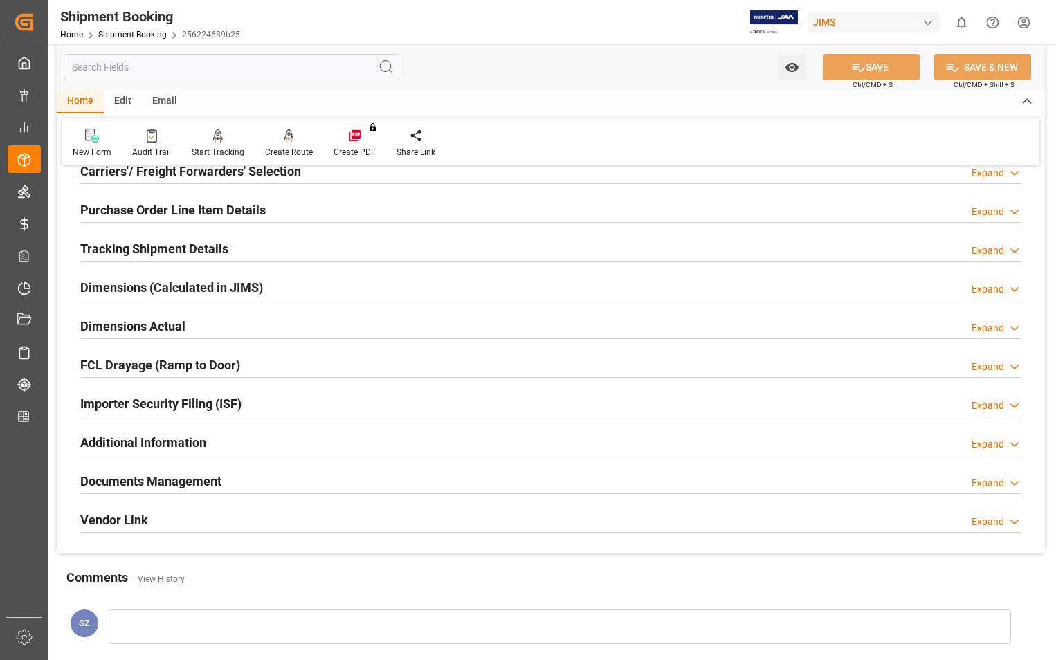
click at [158, 485] on h2 "Documents Management" at bounding box center [150, 481] width 141 height 19
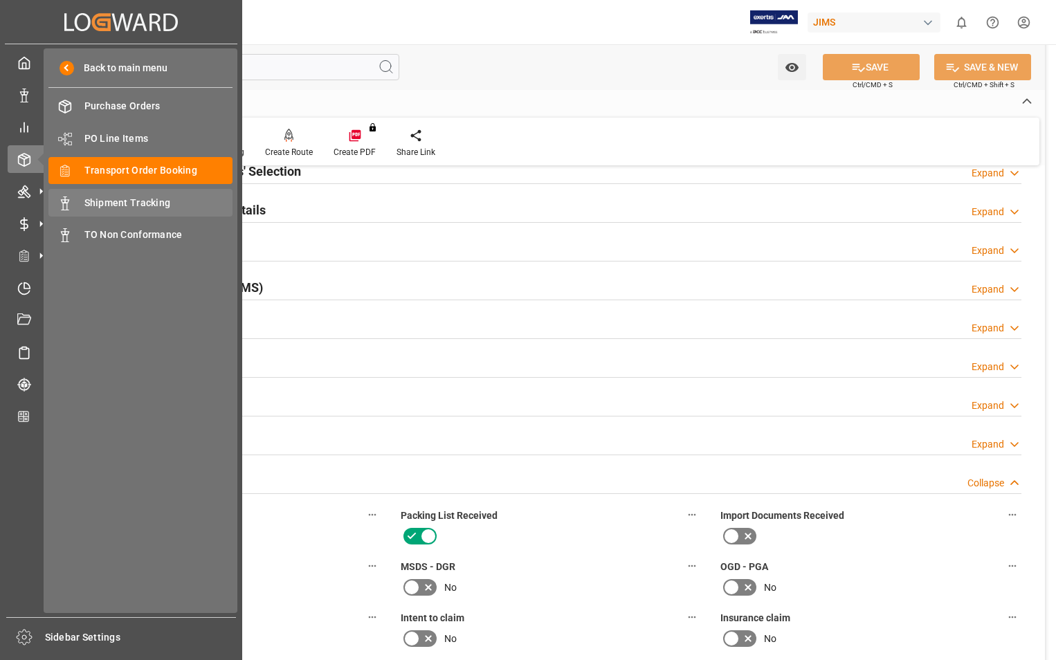
click at [114, 200] on span "Shipment Tracking" at bounding box center [158, 203] width 149 height 15
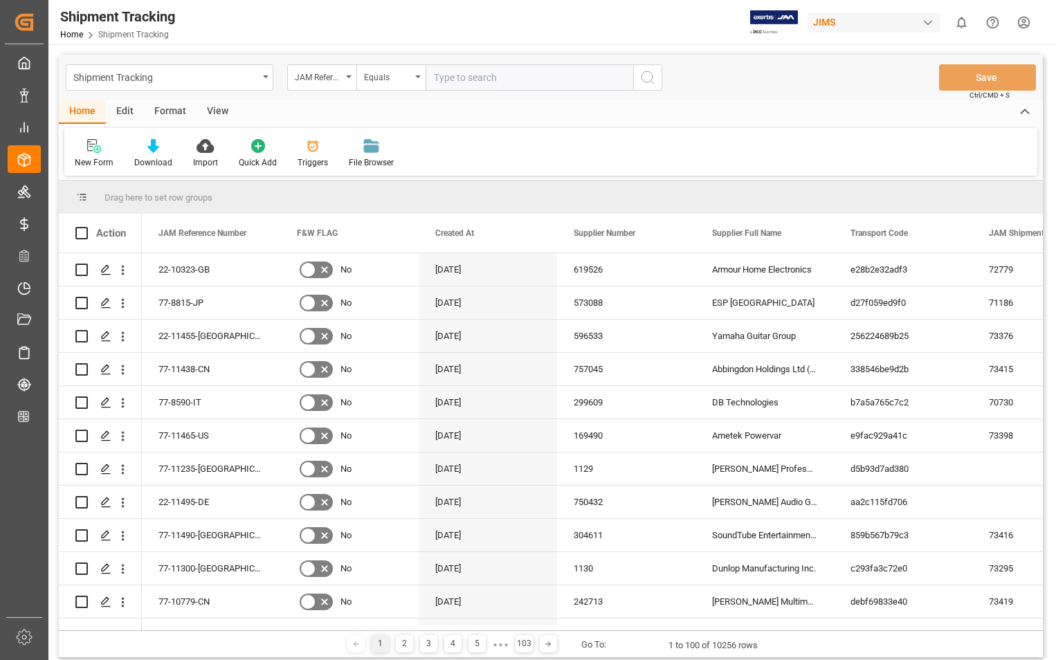
click at [510, 82] on input "text" at bounding box center [530, 77] width 208 height 26
type input "22-11455-[GEOGRAPHIC_DATA]"
click at [650, 78] on icon "search button" at bounding box center [648, 77] width 17 height 17
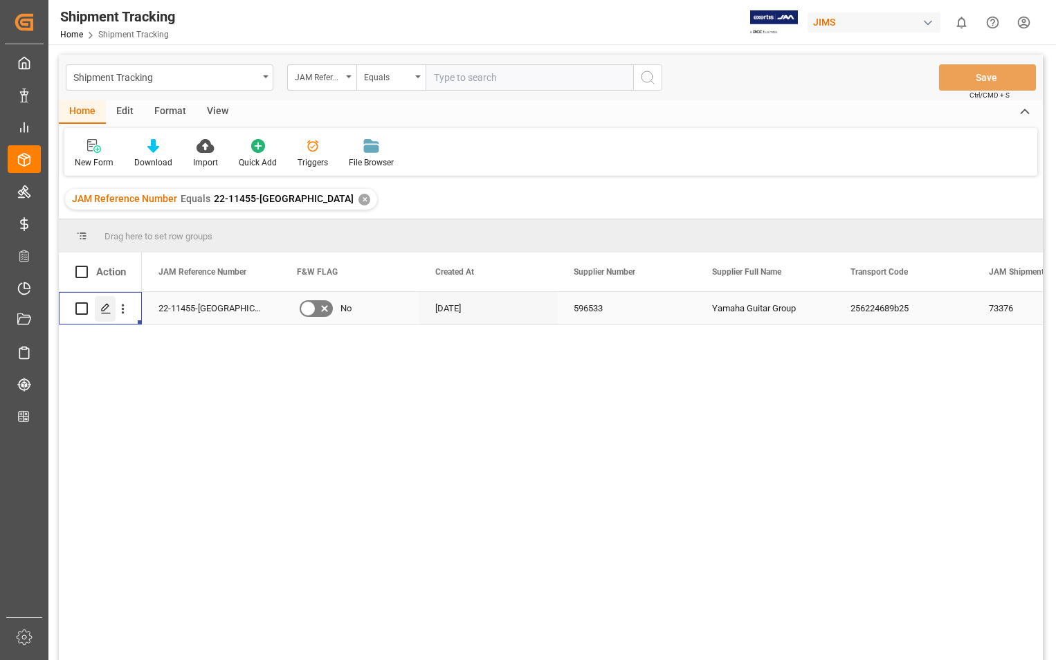
click at [105, 307] on icon "Press SPACE to select this row." at bounding box center [105, 308] width 11 height 11
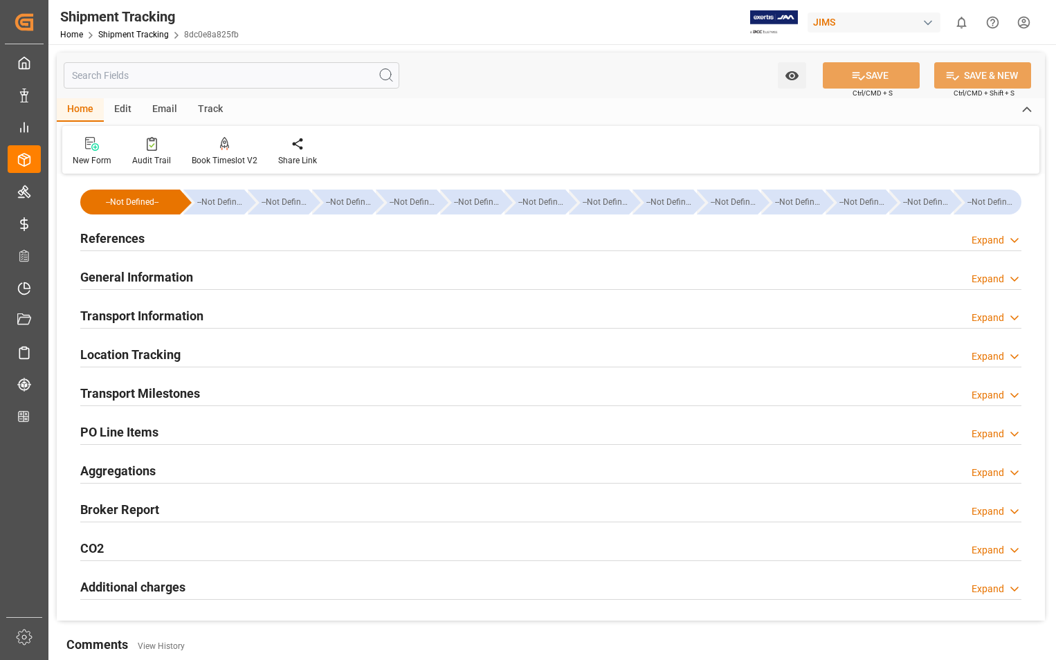
click at [118, 242] on h2 "References" at bounding box center [112, 238] width 64 height 19
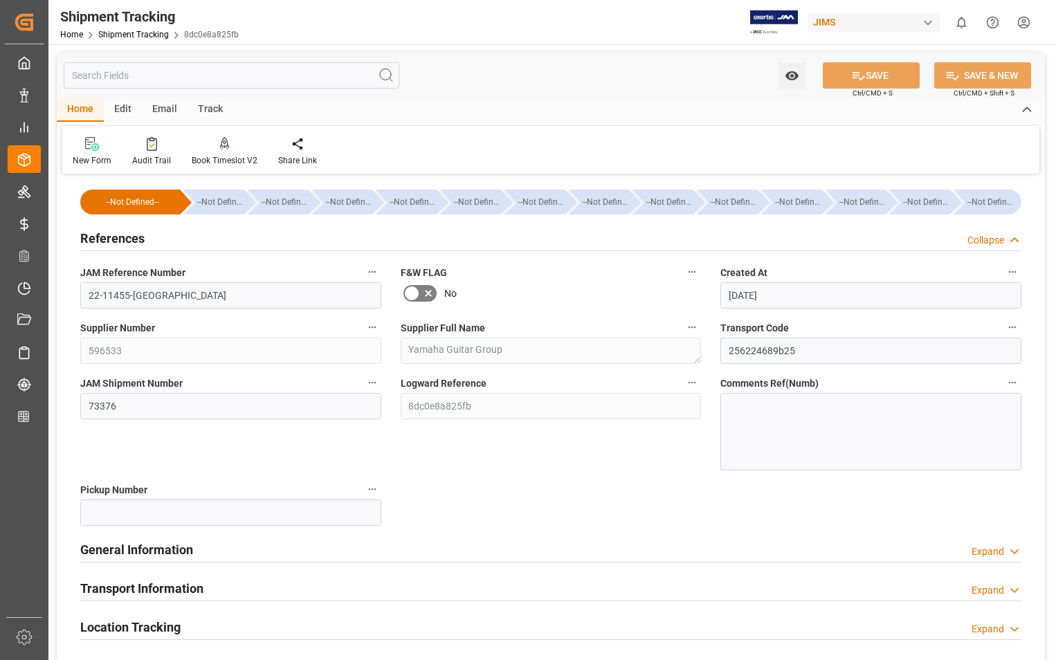
click at [118, 242] on h2 "References" at bounding box center [112, 238] width 64 height 19
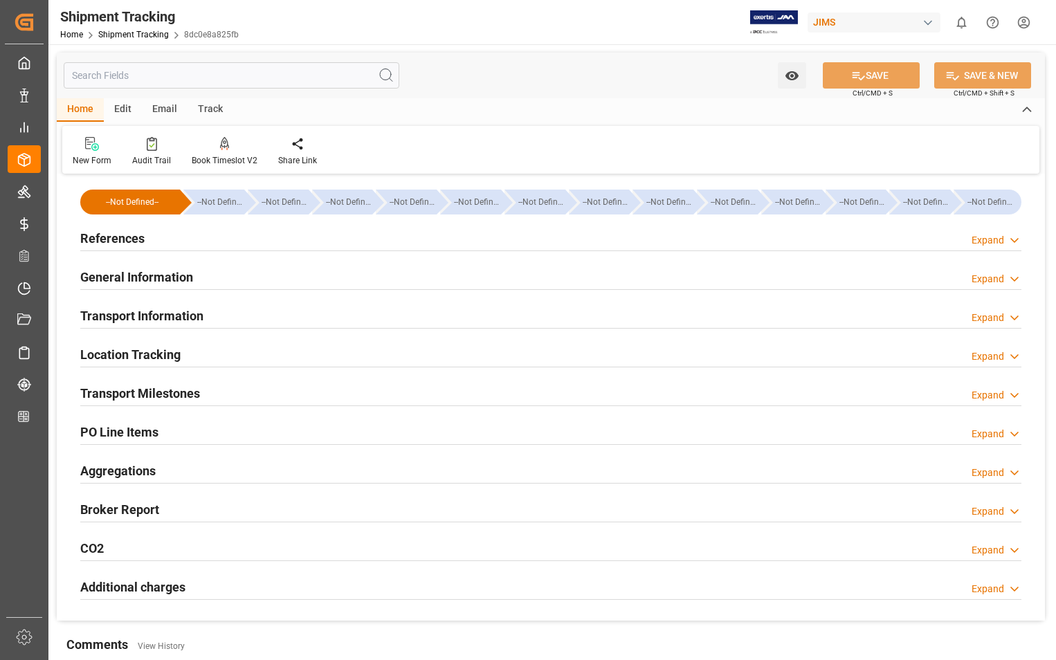
click at [132, 318] on h2 "Transport Information" at bounding box center [141, 316] width 123 height 19
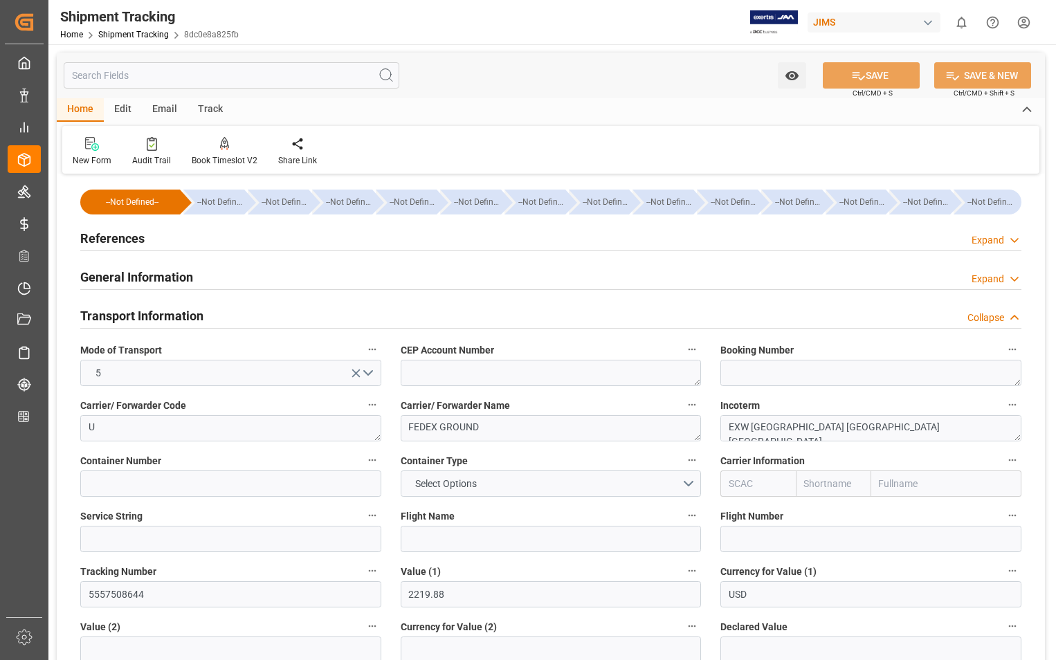
click at [132, 318] on h2 "Transport Information" at bounding box center [141, 316] width 123 height 19
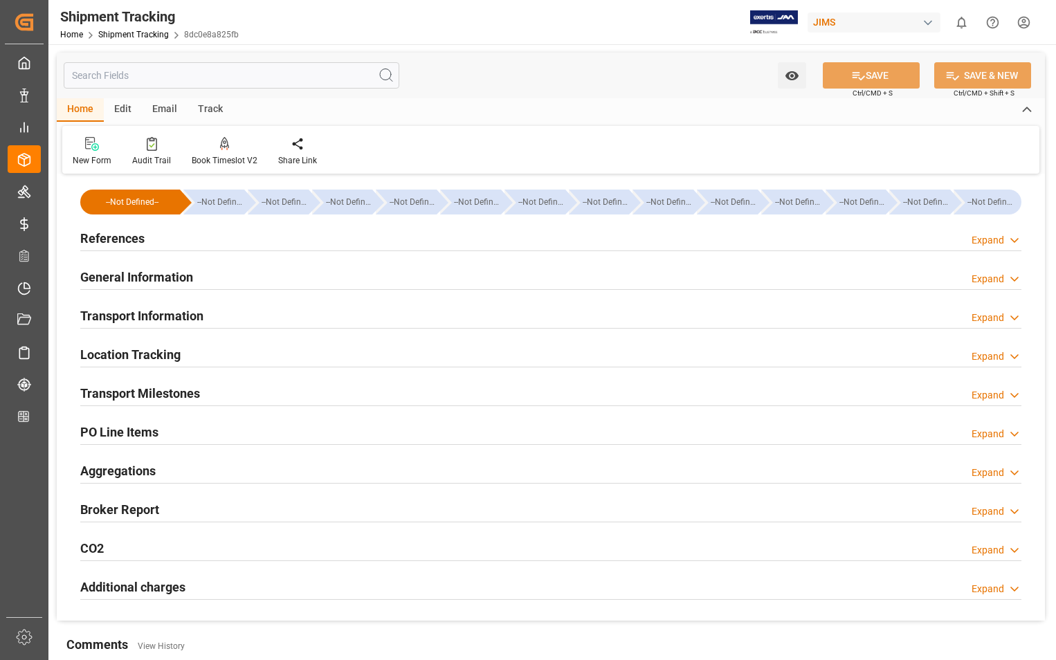
click at [129, 395] on h2 "Transport Milestones" at bounding box center [140, 393] width 120 height 19
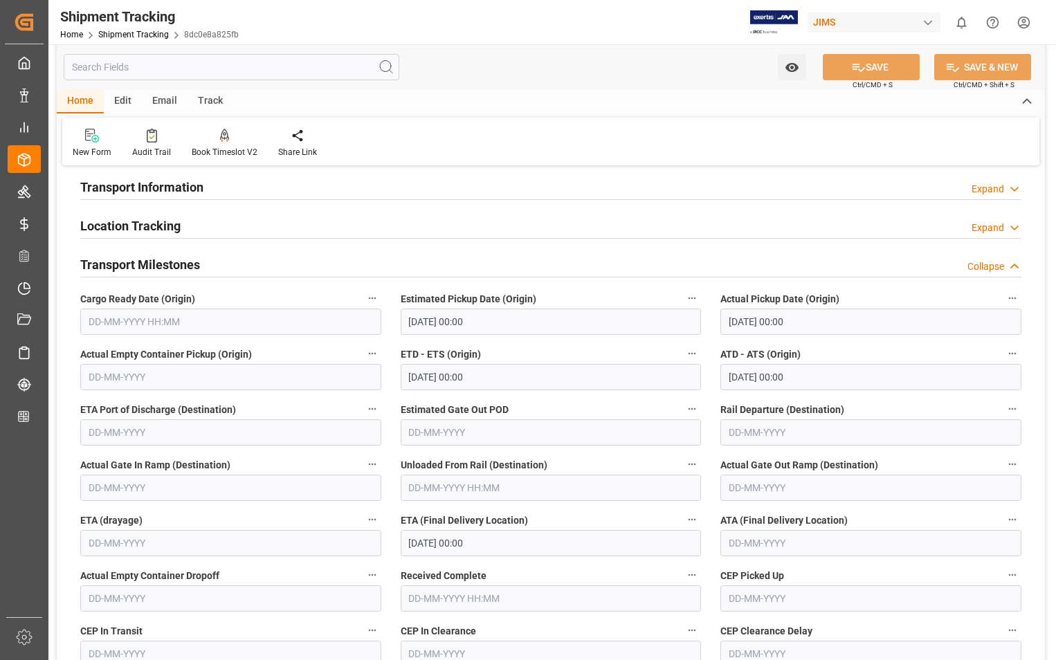
scroll to position [138, 0]
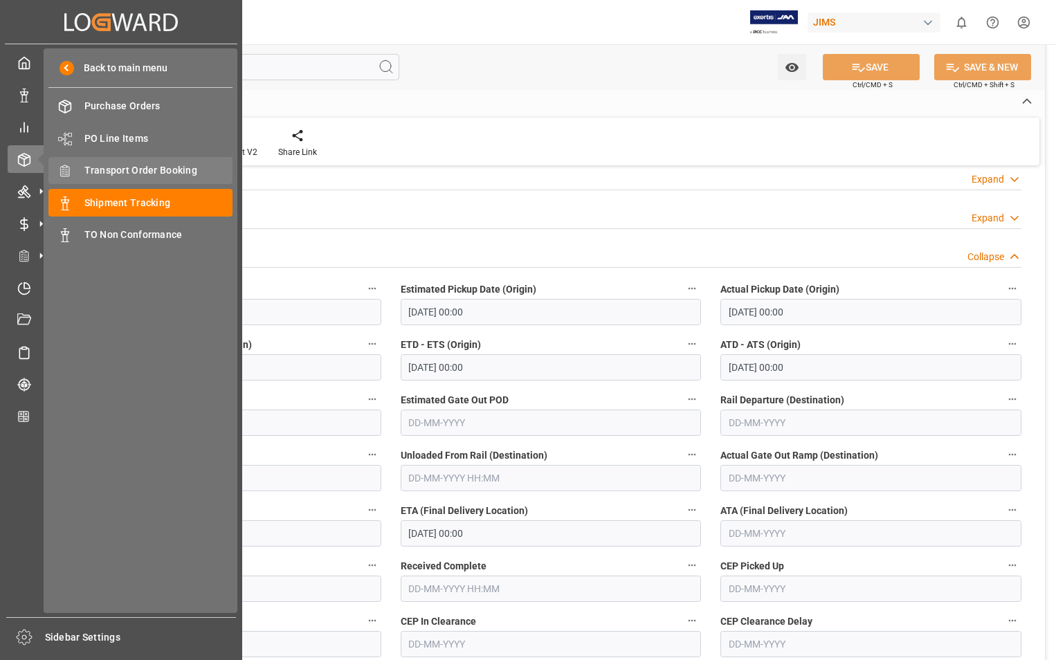
click at [158, 165] on span "Transport Order Booking" at bounding box center [158, 170] width 149 height 15
